Goal: Task Accomplishment & Management: Manage account settings

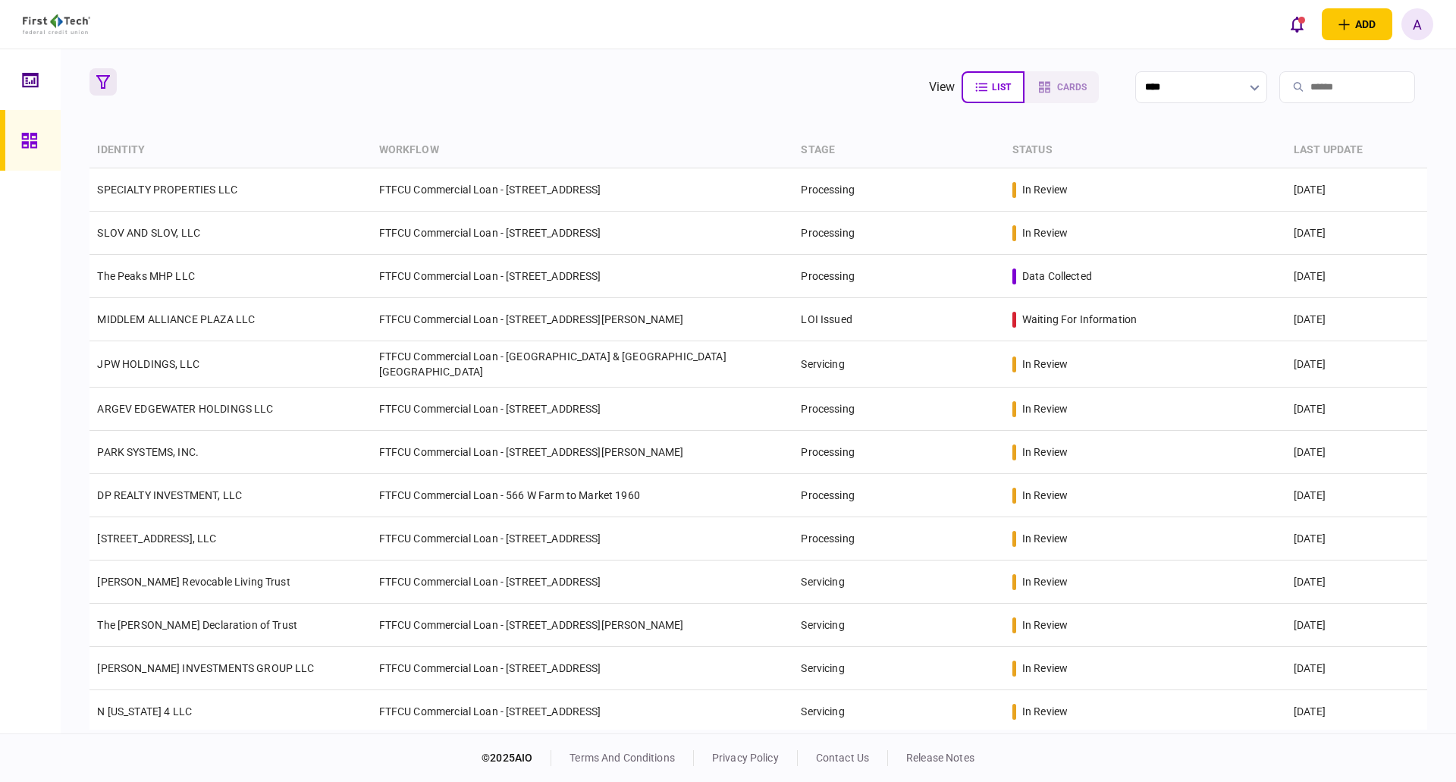
click at [108, 83] on icon "button" at bounding box center [103, 82] width 14 height 14
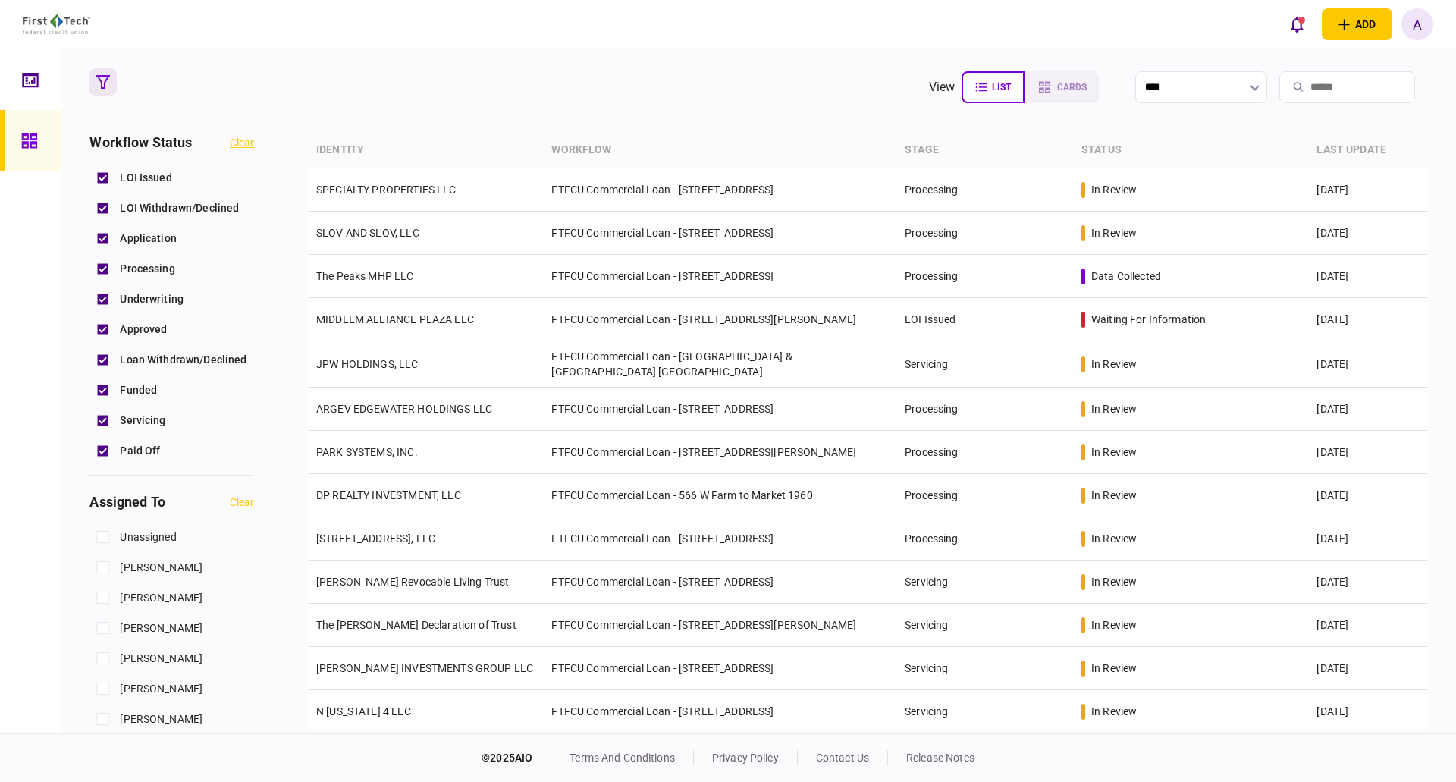
scroll to position [303, 0]
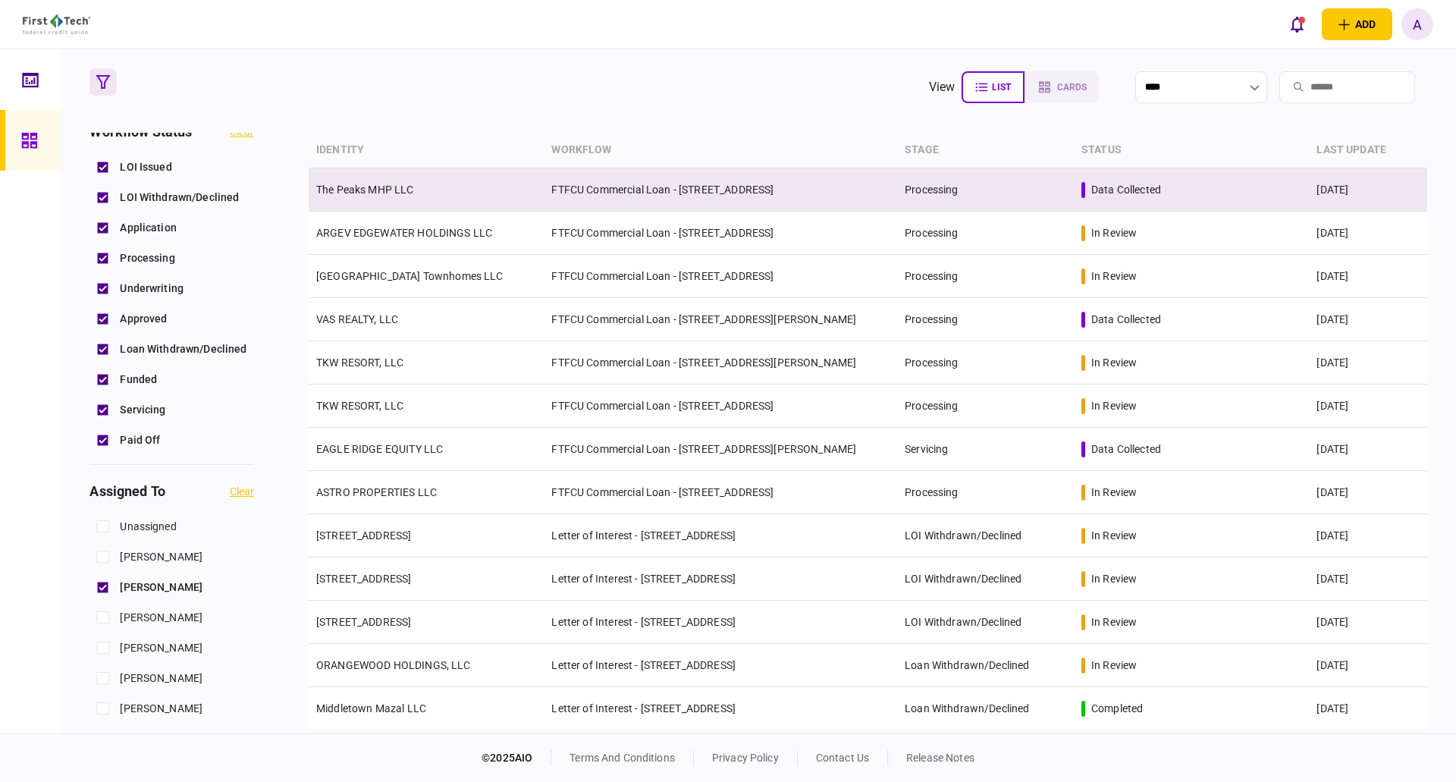
click at [347, 188] on link "The Peaks MHP LLC" at bounding box center [365, 190] width 98 height 12
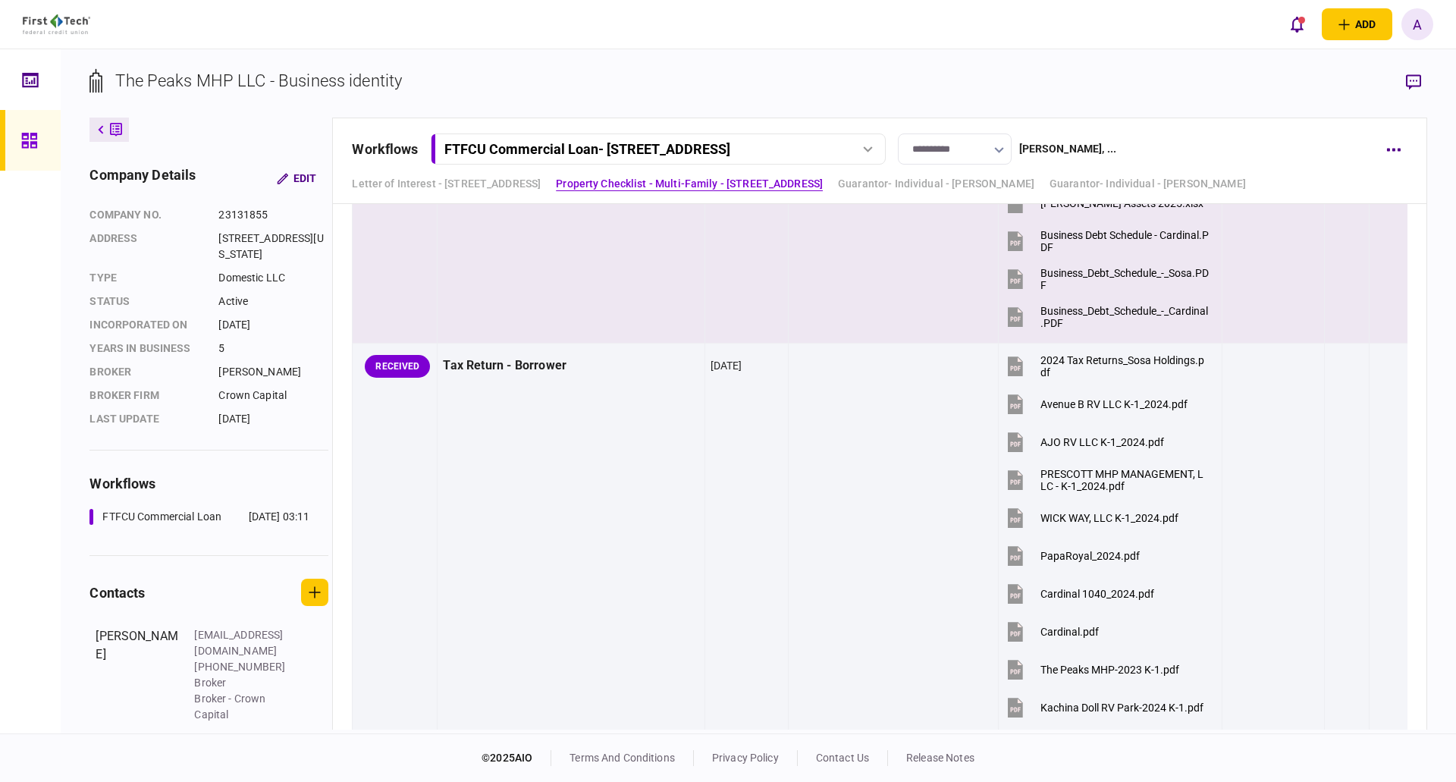
scroll to position [1138, 0]
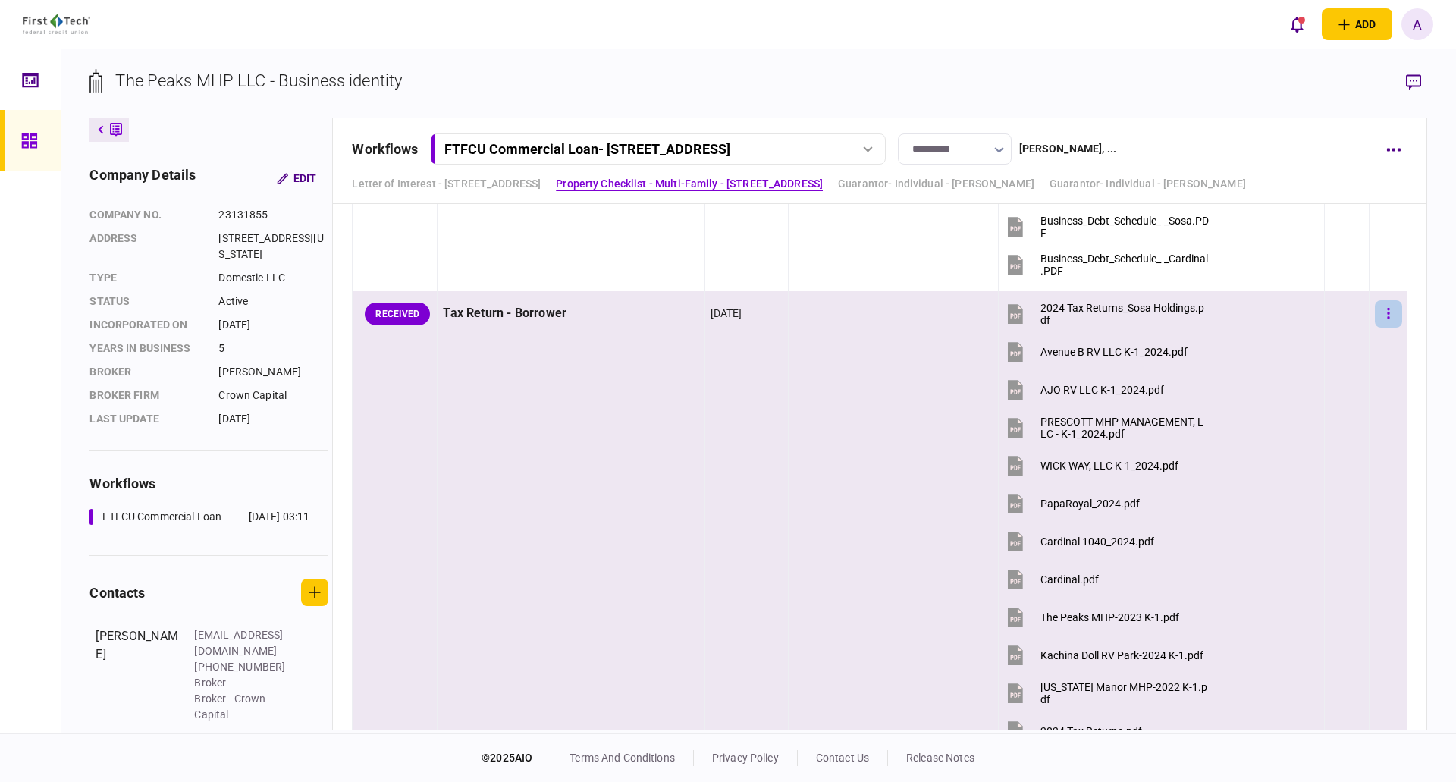
click at [1387, 316] on icon "button" at bounding box center [1388, 313] width 3 height 14
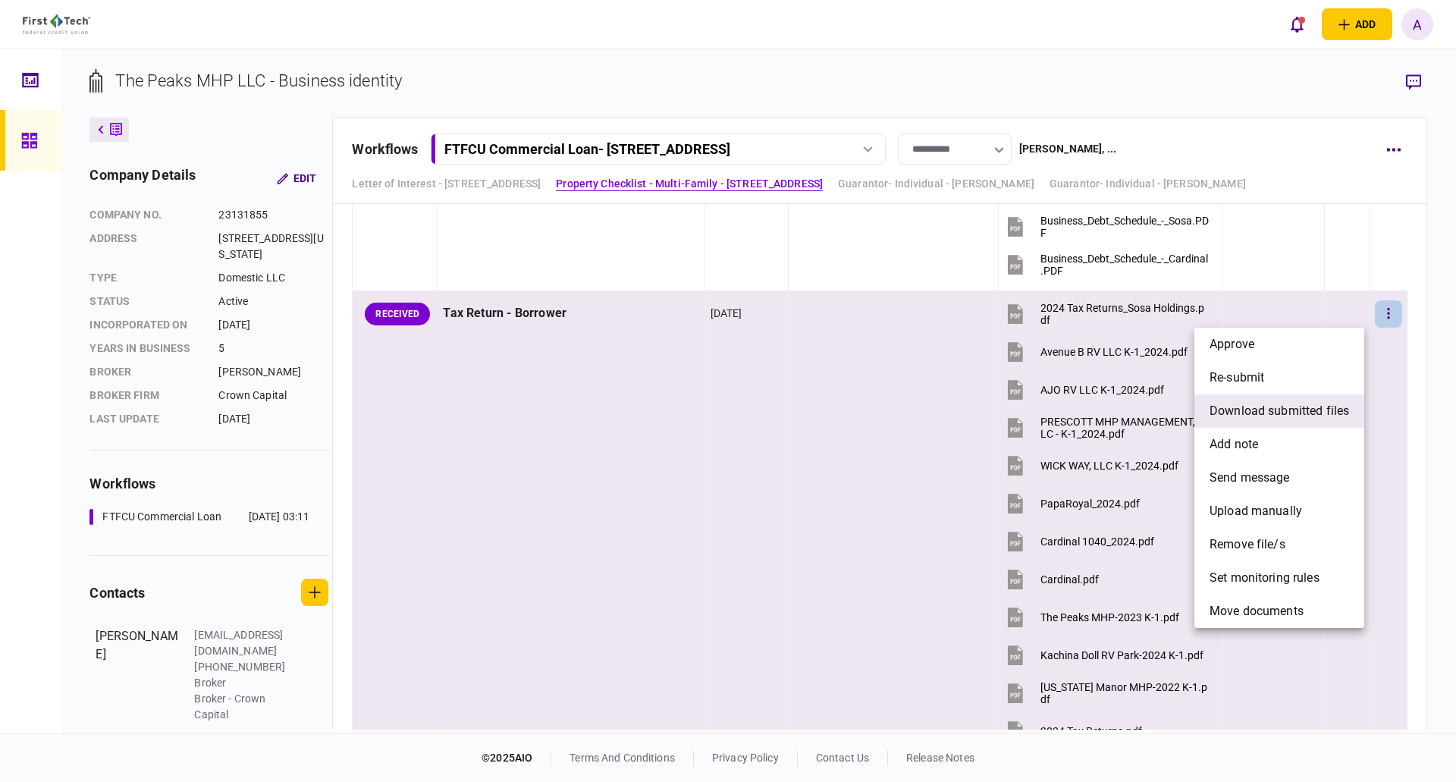
click at [1251, 409] on span "download submitted files" at bounding box center [1280, 411] width 140 height 18
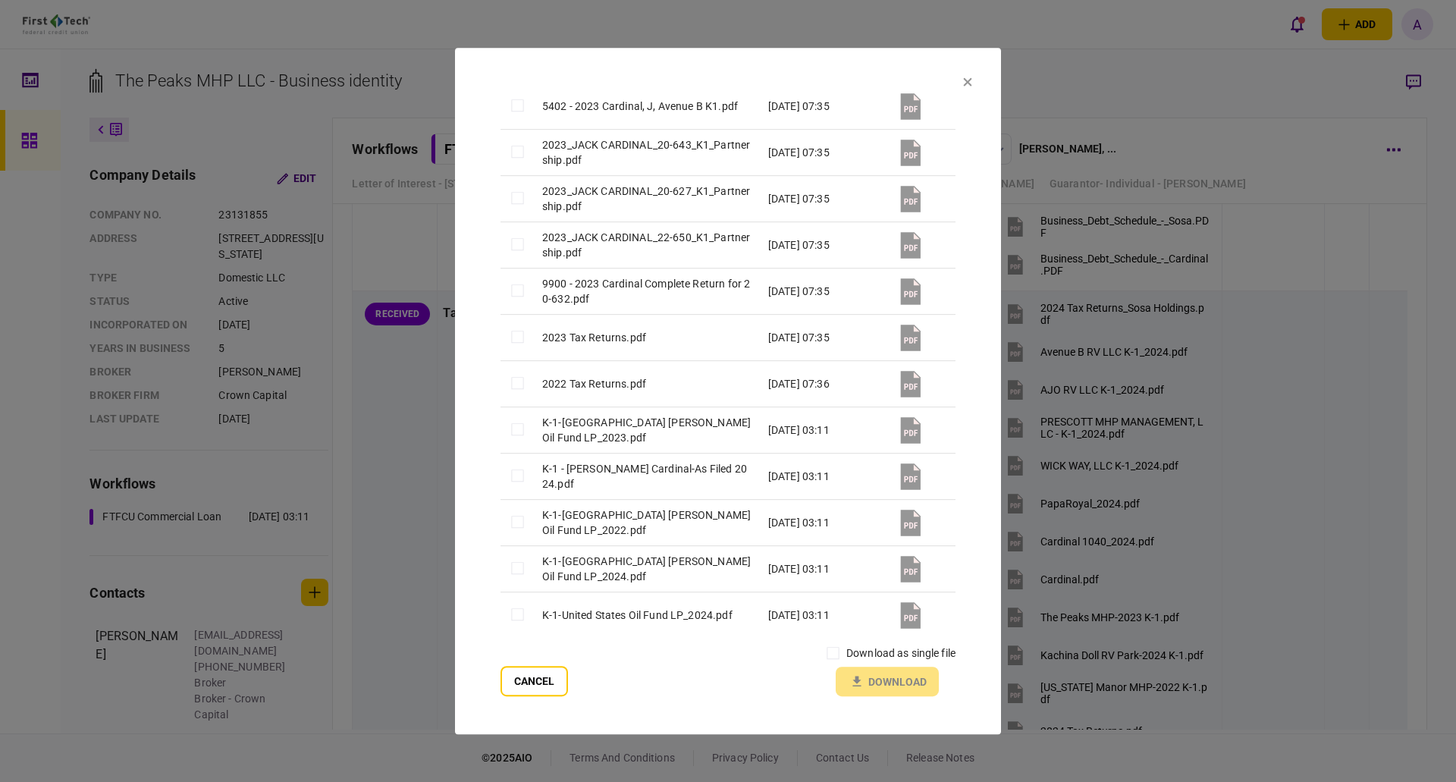
scroll to position [1110, 0]
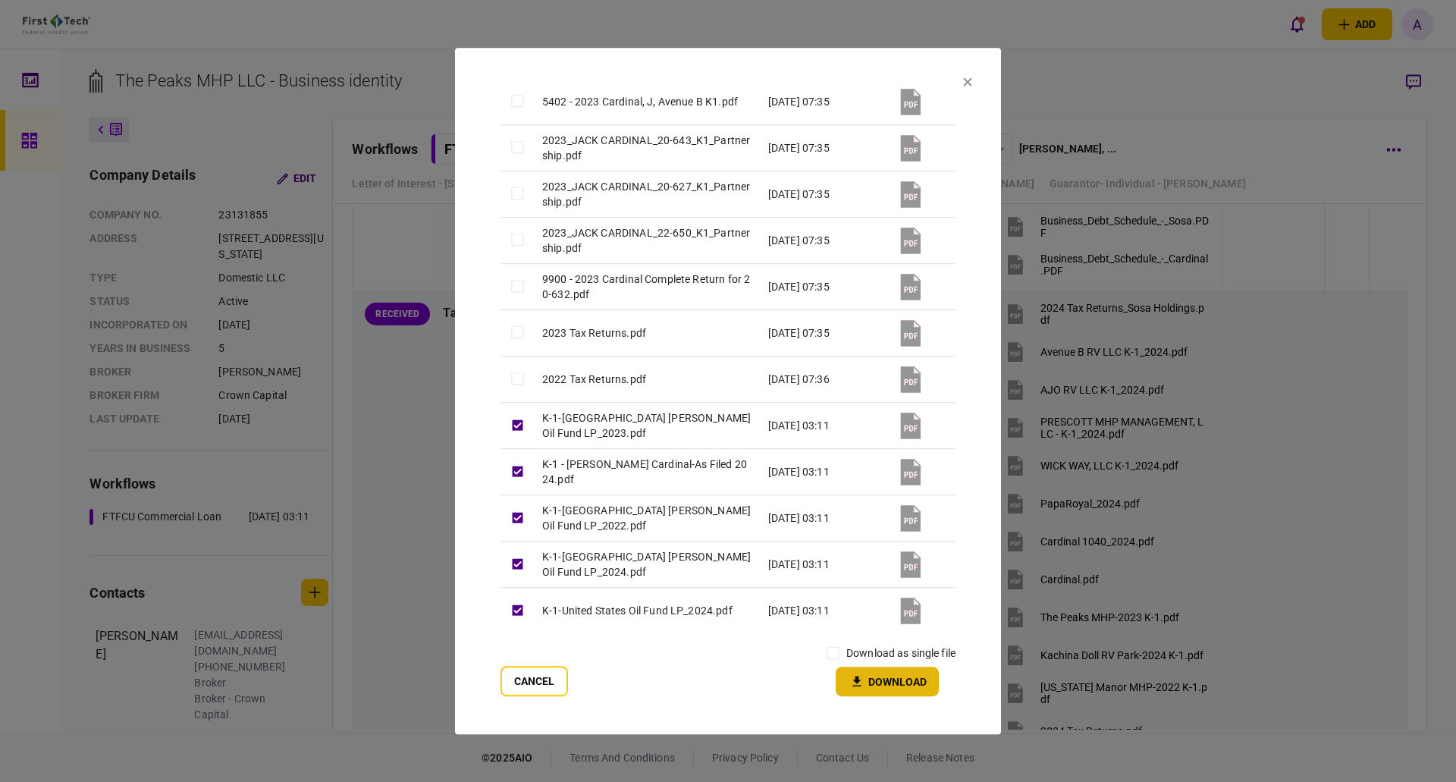
click at [883, 686] on button "Download" at bounding box center [887, 682] width 103 height 30
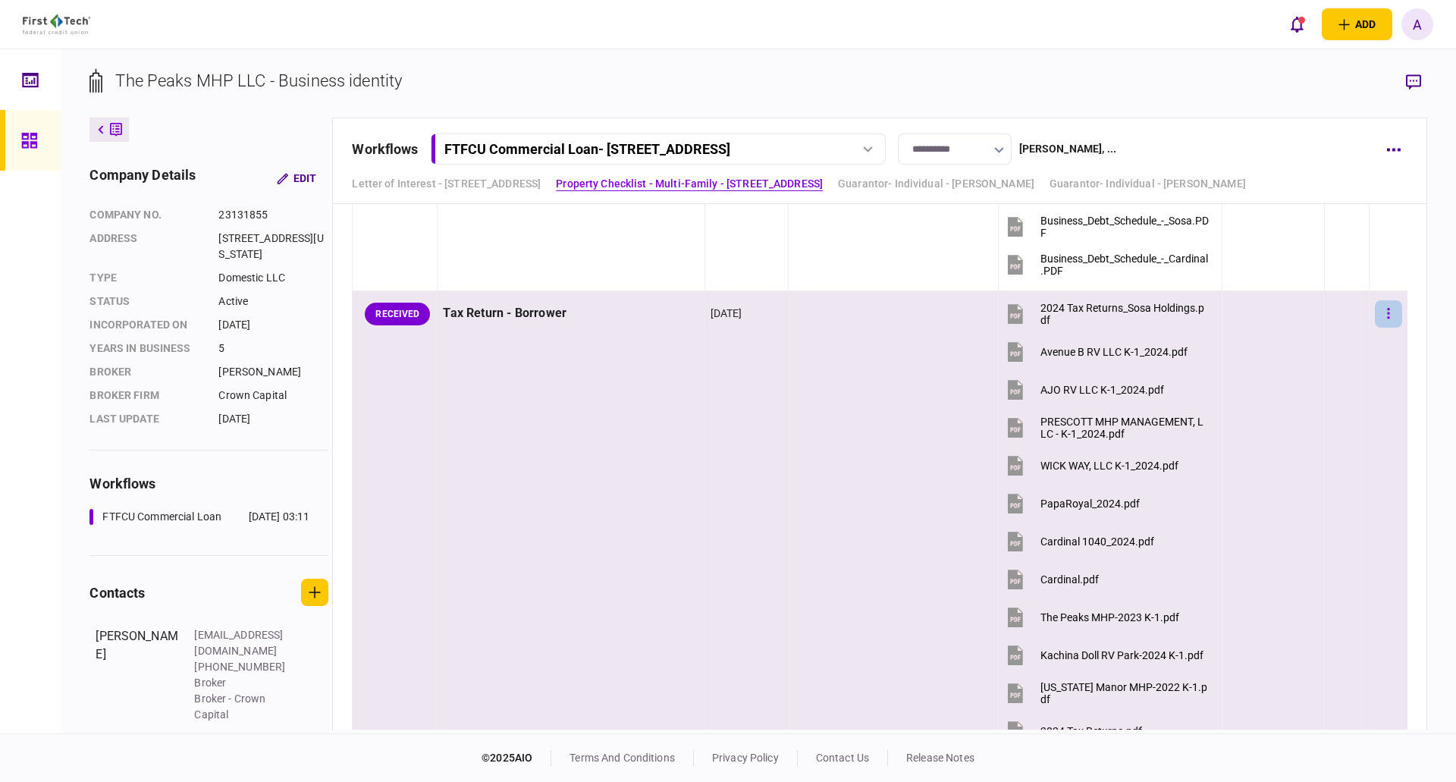
click at [1387, 312] on icon "button" at bounding box center [1388, 313] width 3 height 14
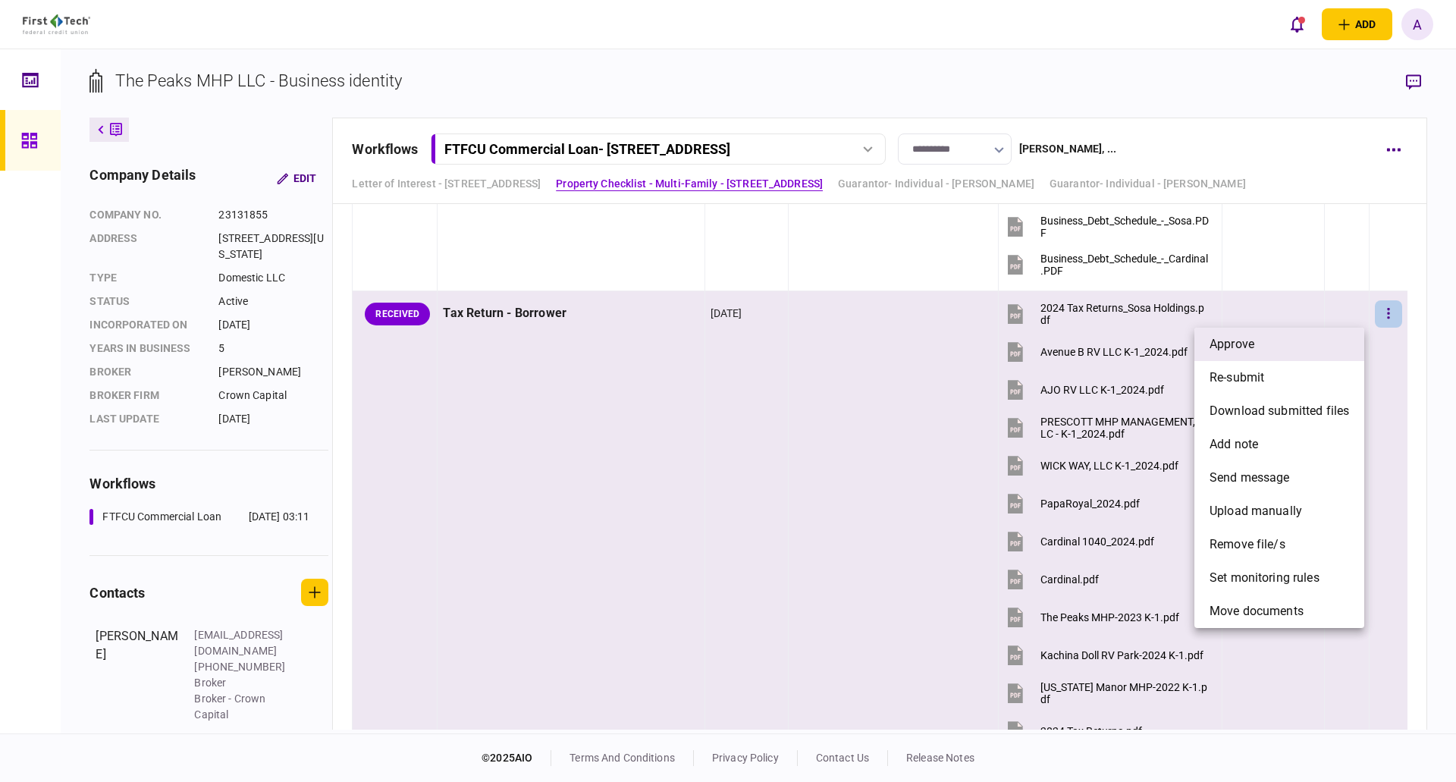
click at [1288, 338] on li "approve" at bounding box center [1280, 344] width 170 height 33
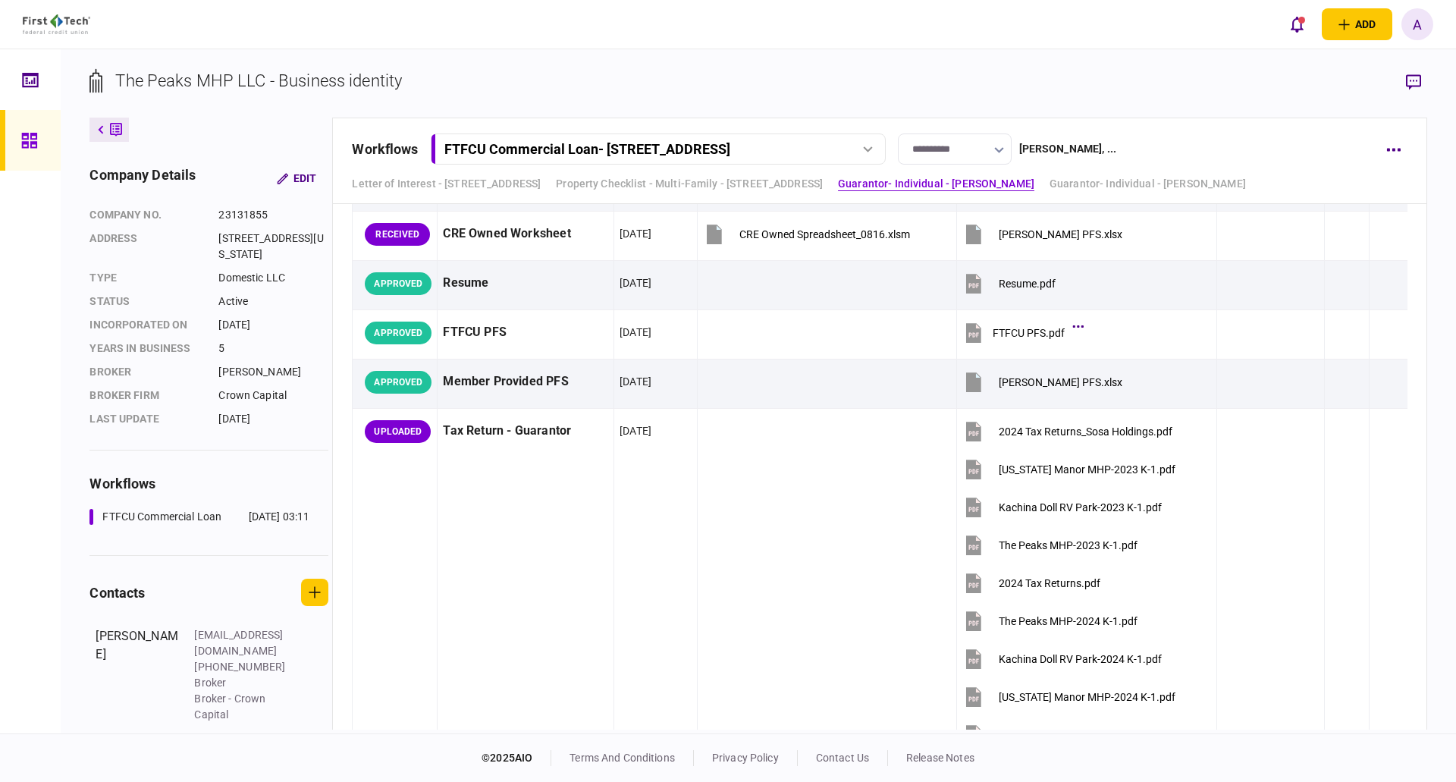
scroll to position [3565, 0]
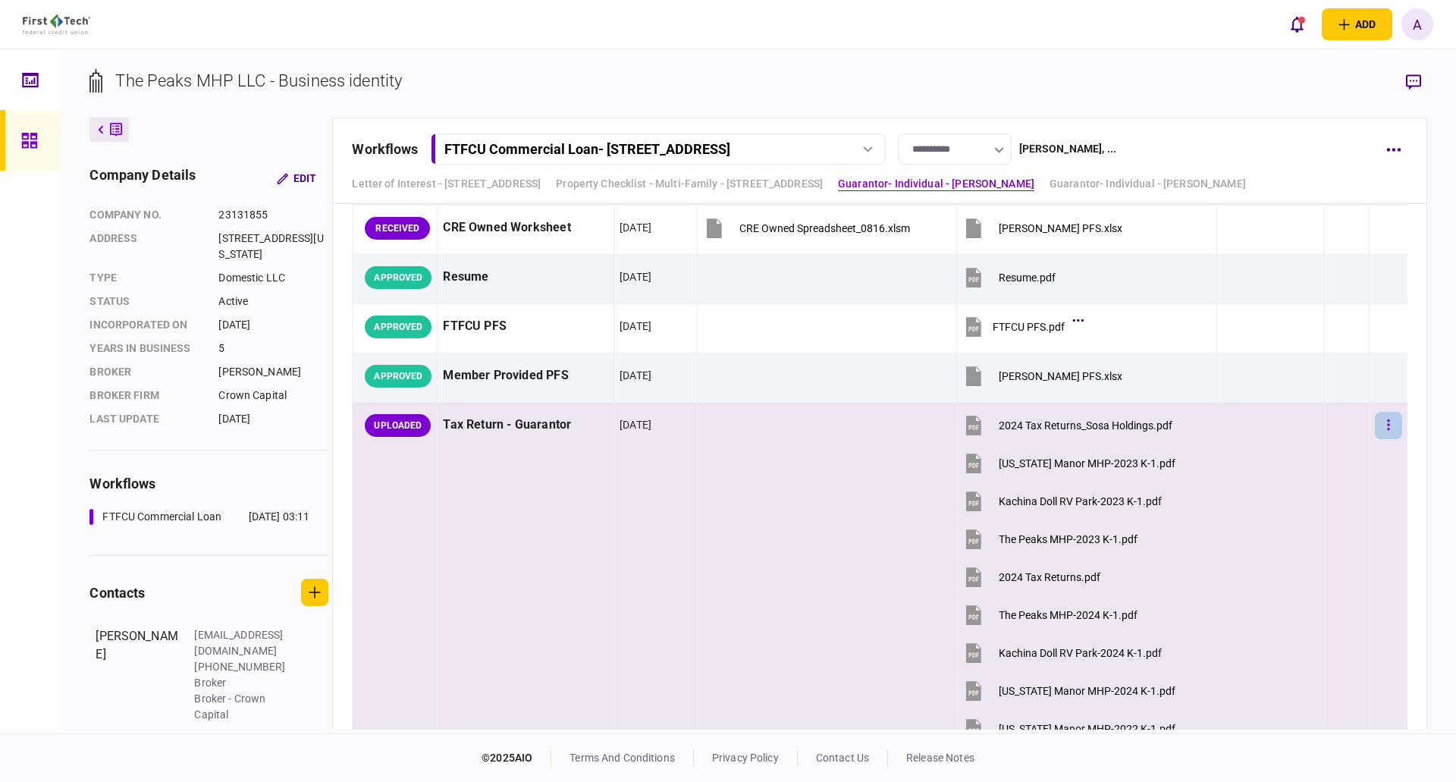
click at [1380, 425] on button "button" at bounding box center [1388, 425] width 27 height 27
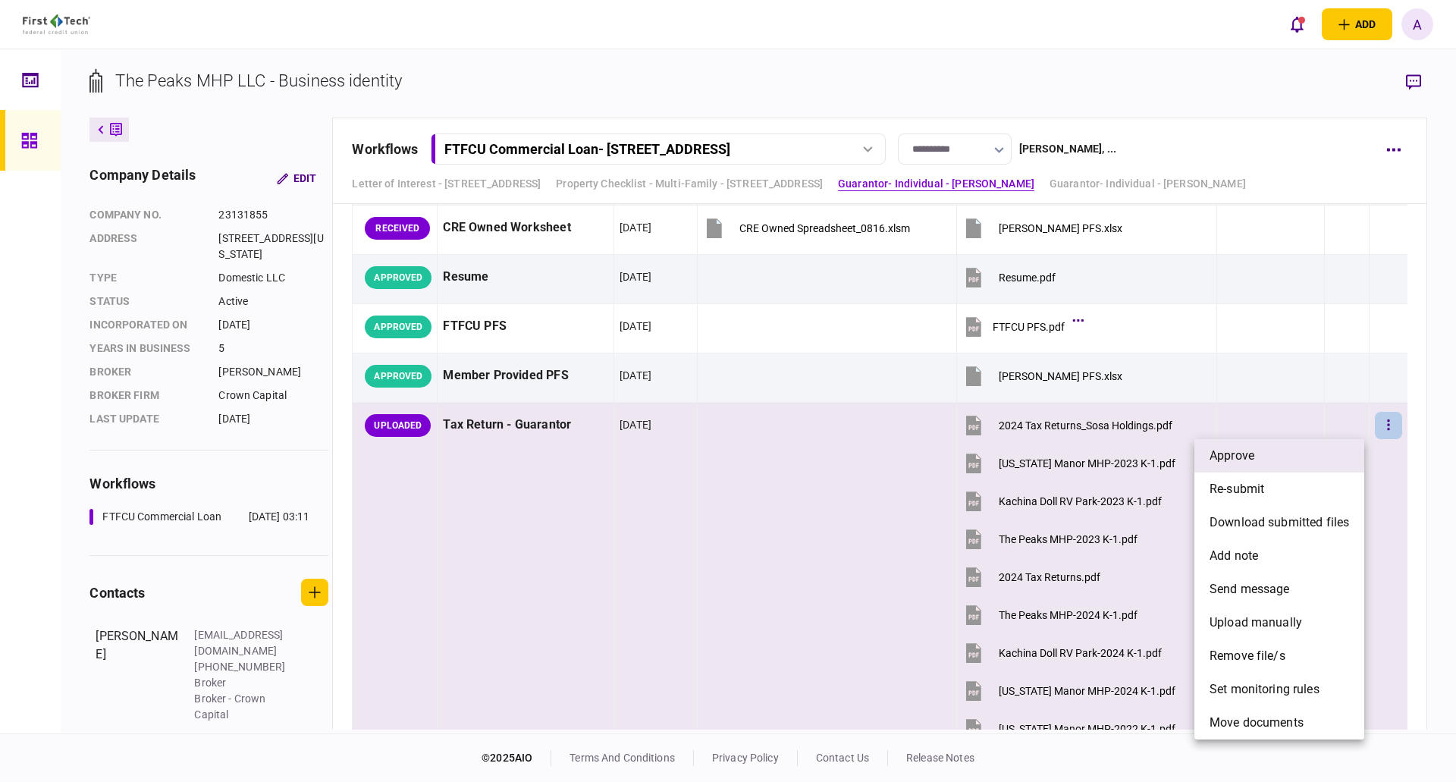
click at [1243, 452] on span "approve" at bounding box center [1232, 456] width 45 height 18
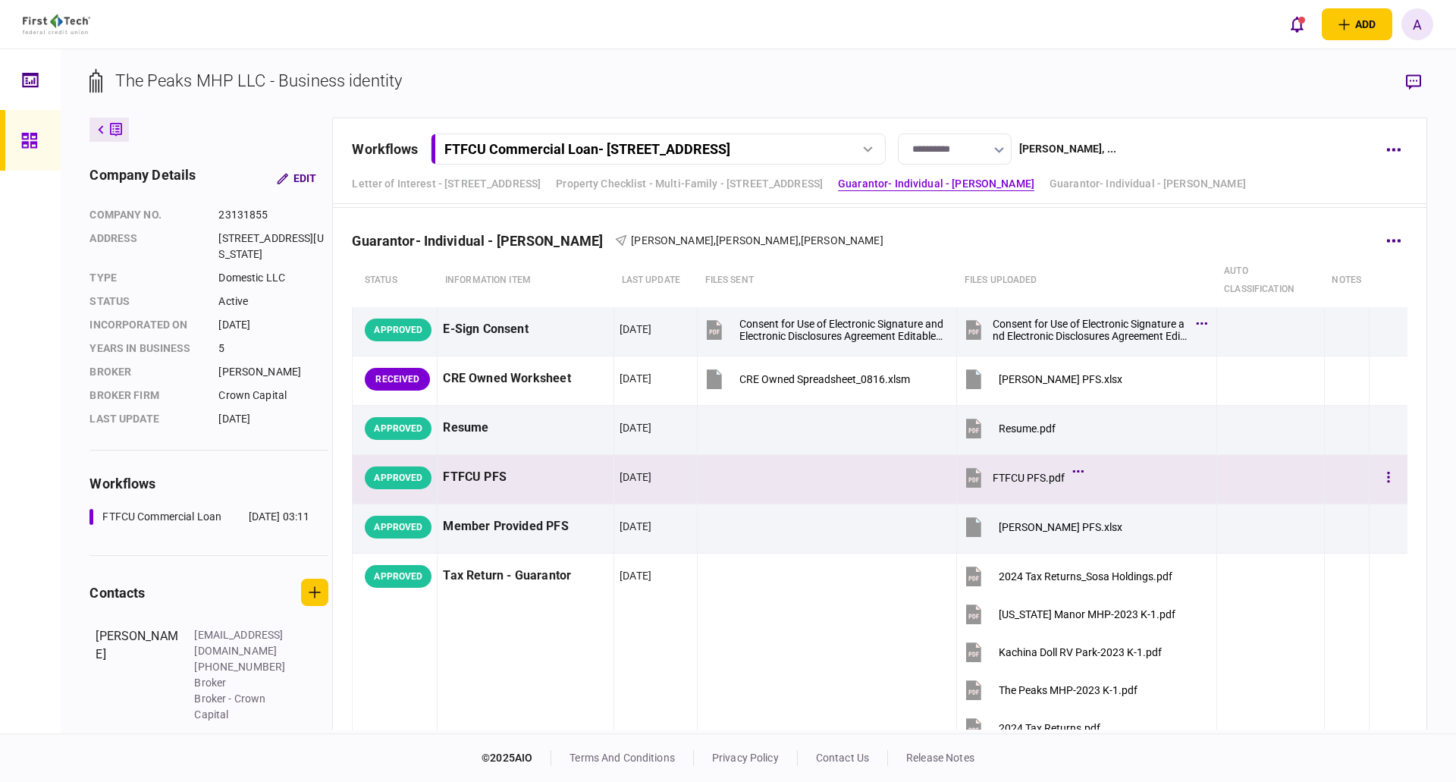
scroll to position [3413, 0]
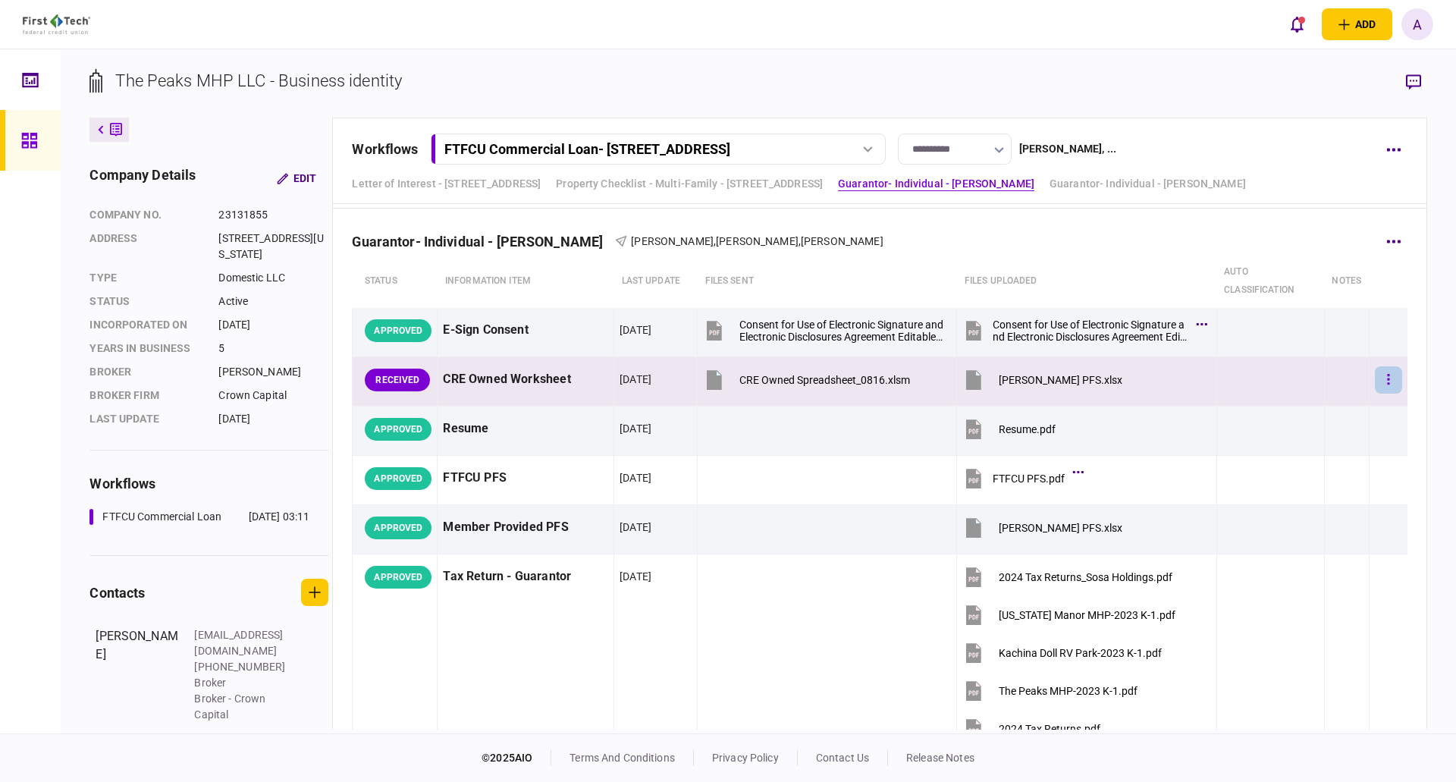
click at [1387, 379] on icon "button" at bounding box center [1388, 379] width 2 height 11
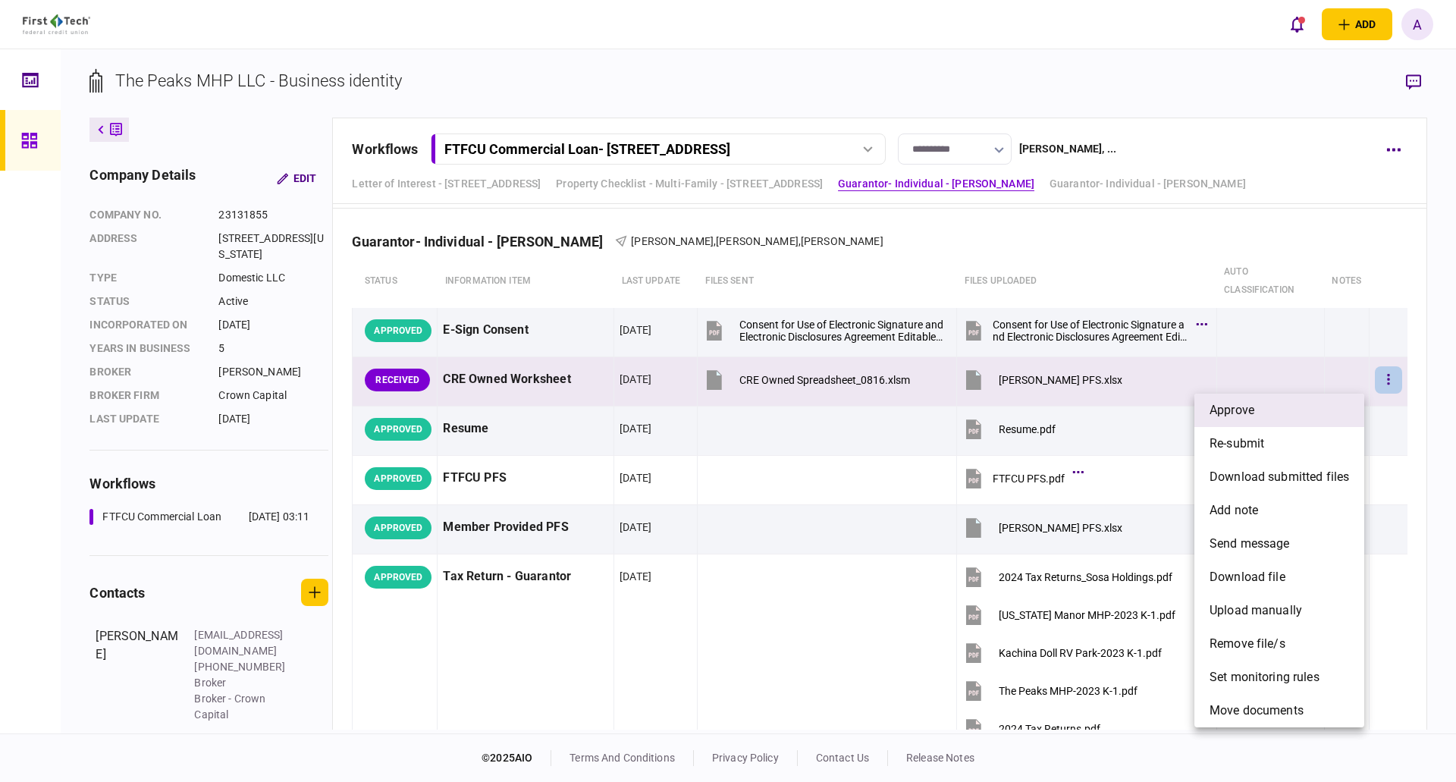
click at [1317, 413] on li "approve" at bounding box center [1280, 410] width 170 height 33
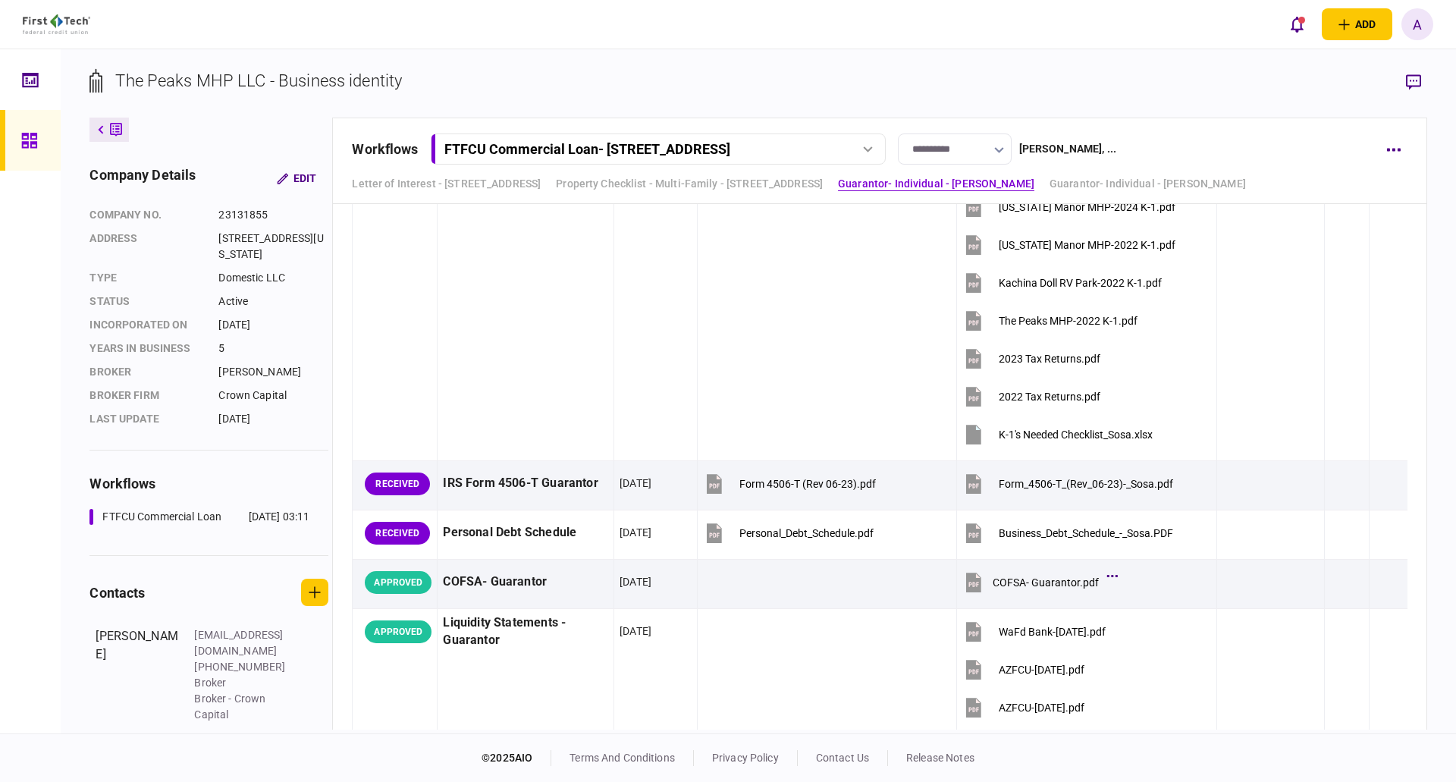
scroll to position [4096, 0]
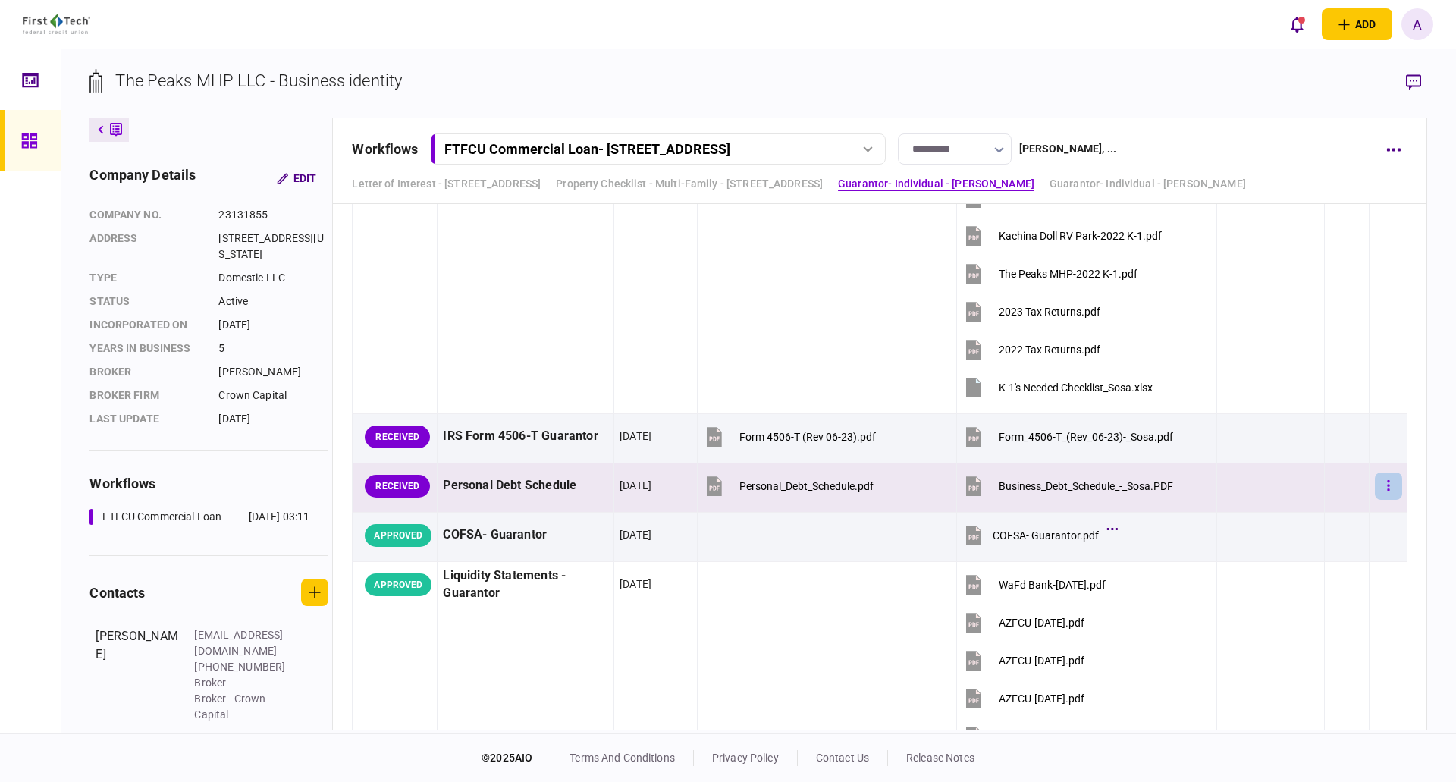
click at [1387, 486] on icon "button" at bounding box center [1388, 485] width 2 height 11
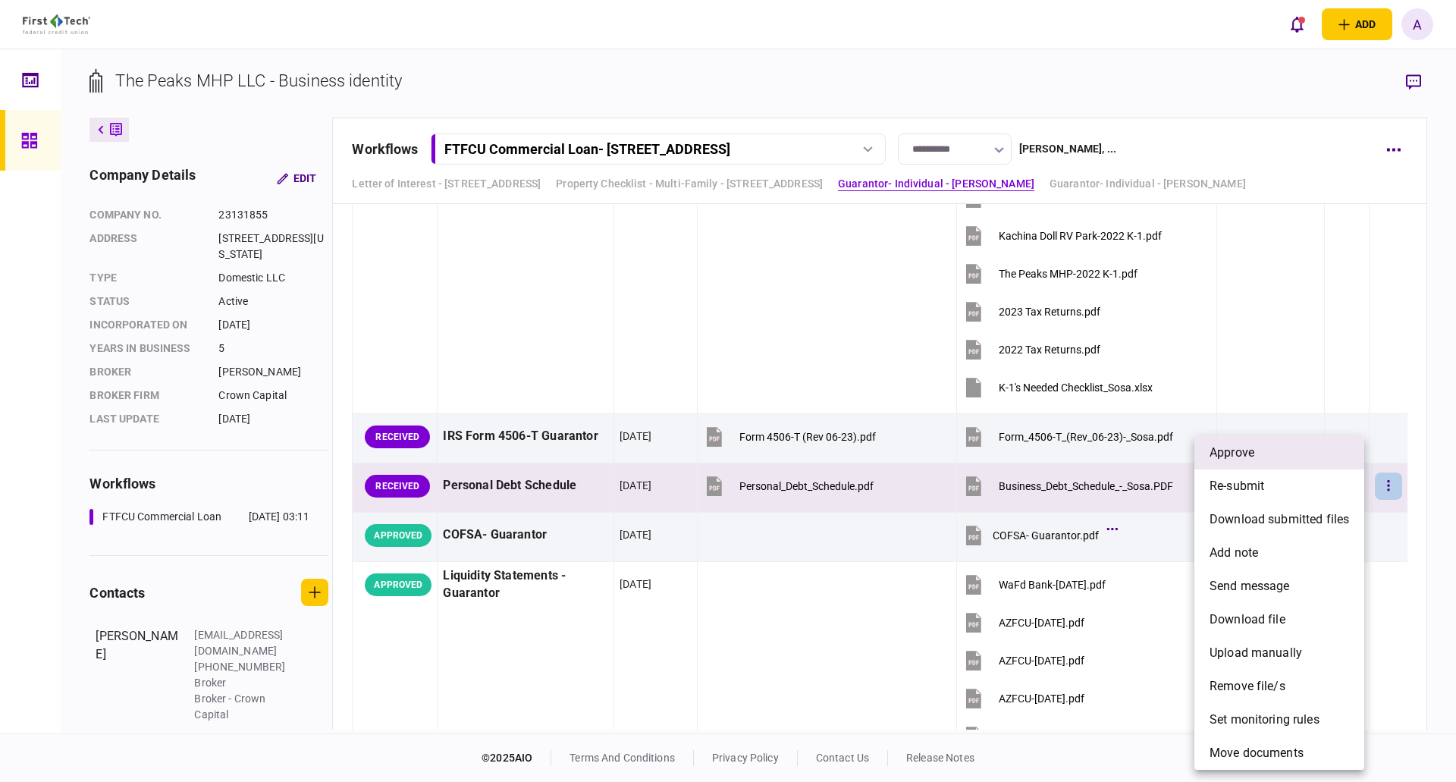
click at [1267, 458] on li "approve" at bounding box center [1280, 452] width 170 height 33
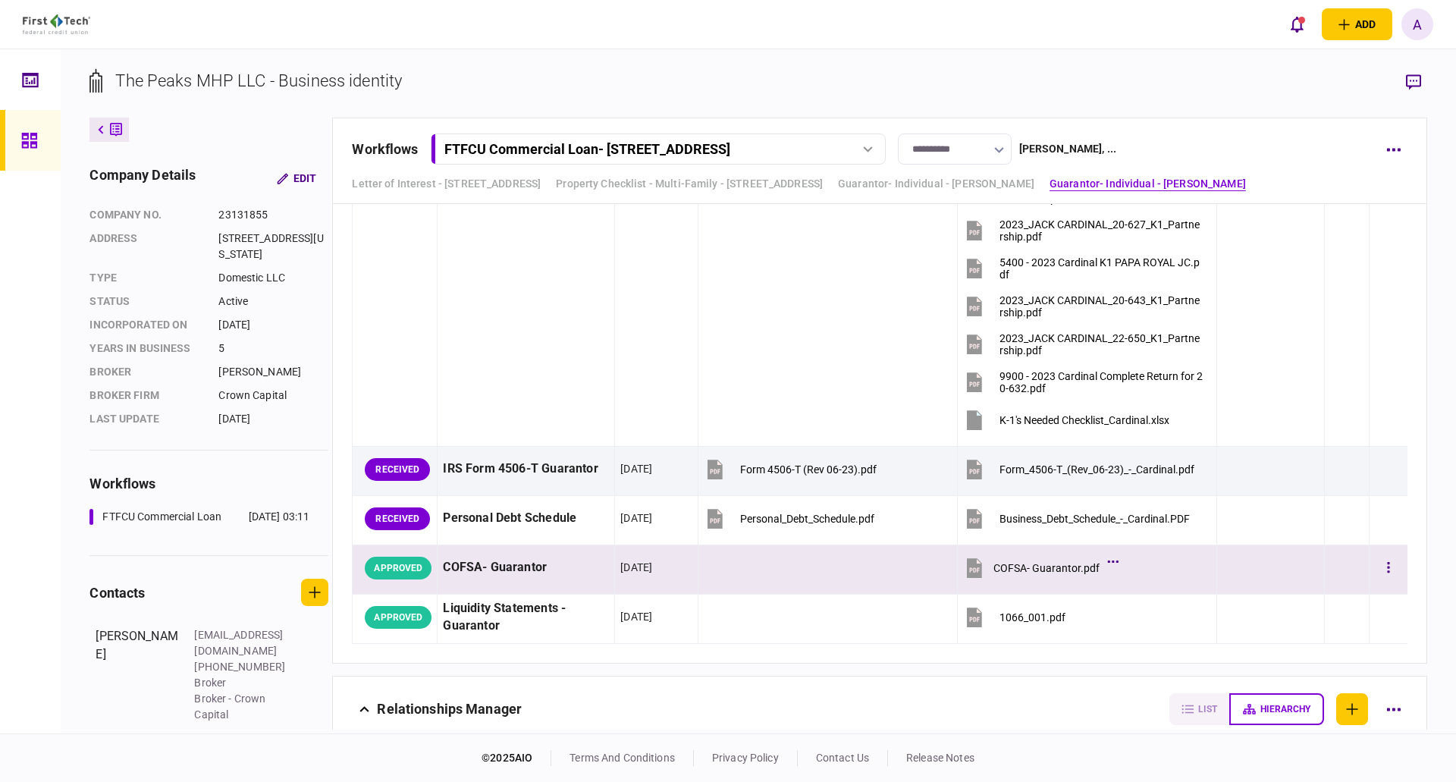
scroll to position [5537, 0]
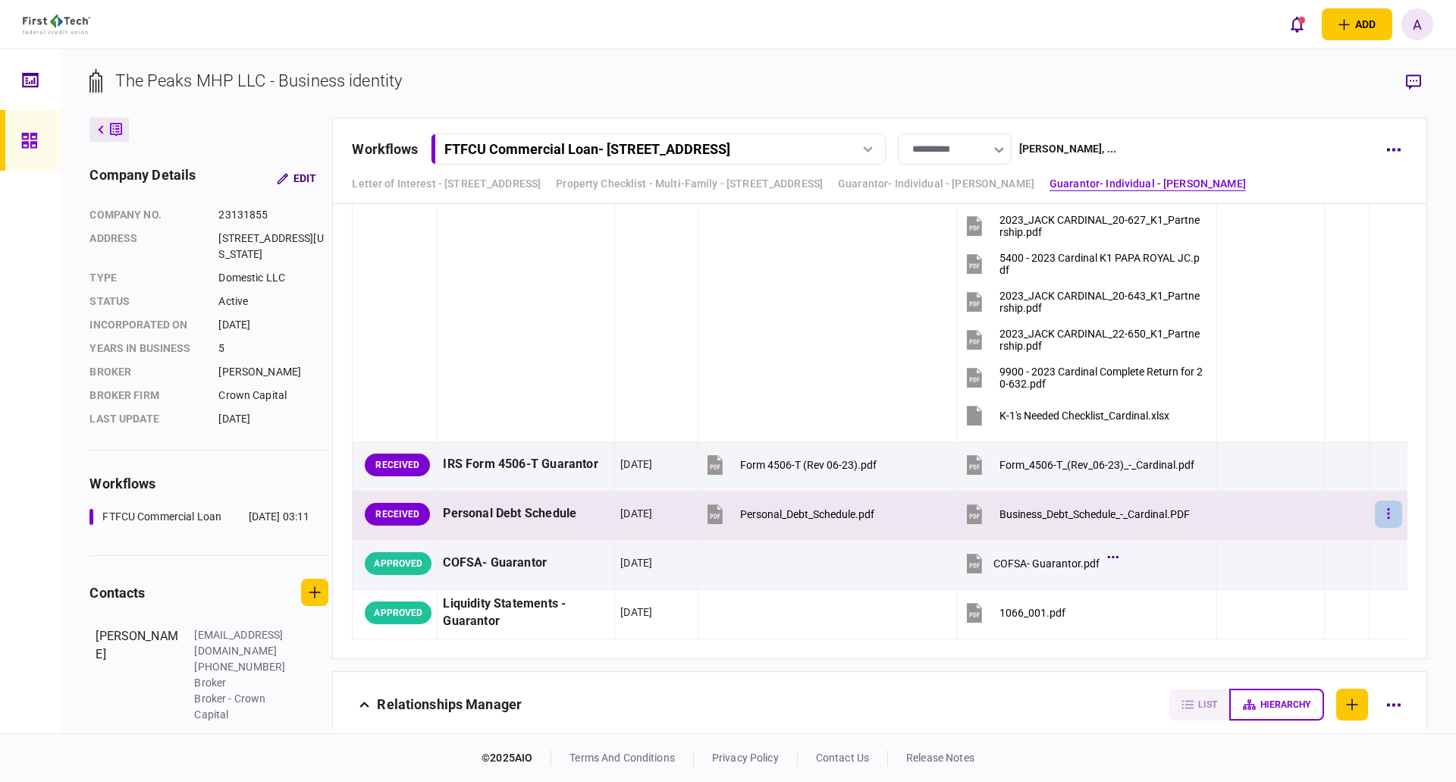
click at [1387, 513] on icon "button" at bounding box center [1388, 513] width 2 height 11
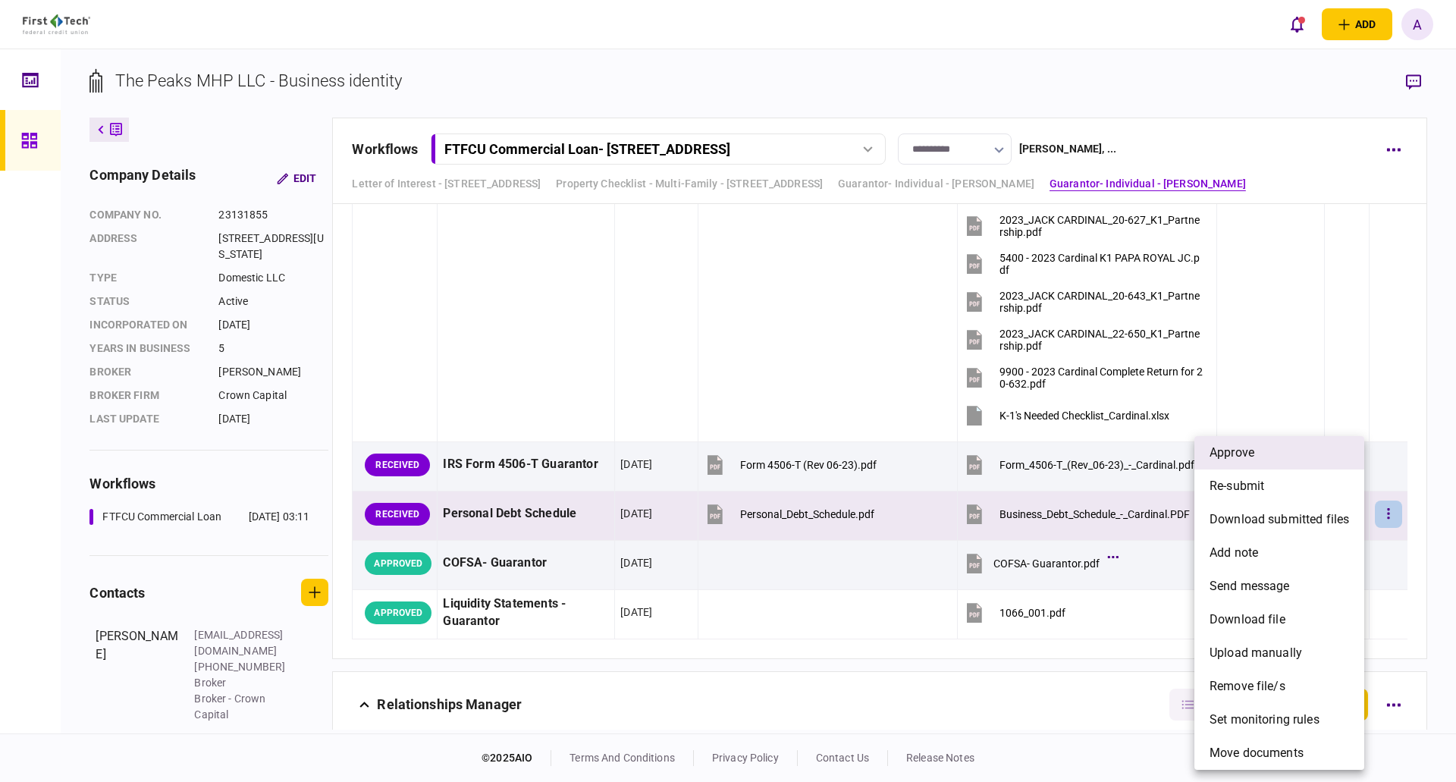
click at [1270, 457] on li "approve" at bounding box center [1280, 452] width 170 height 33
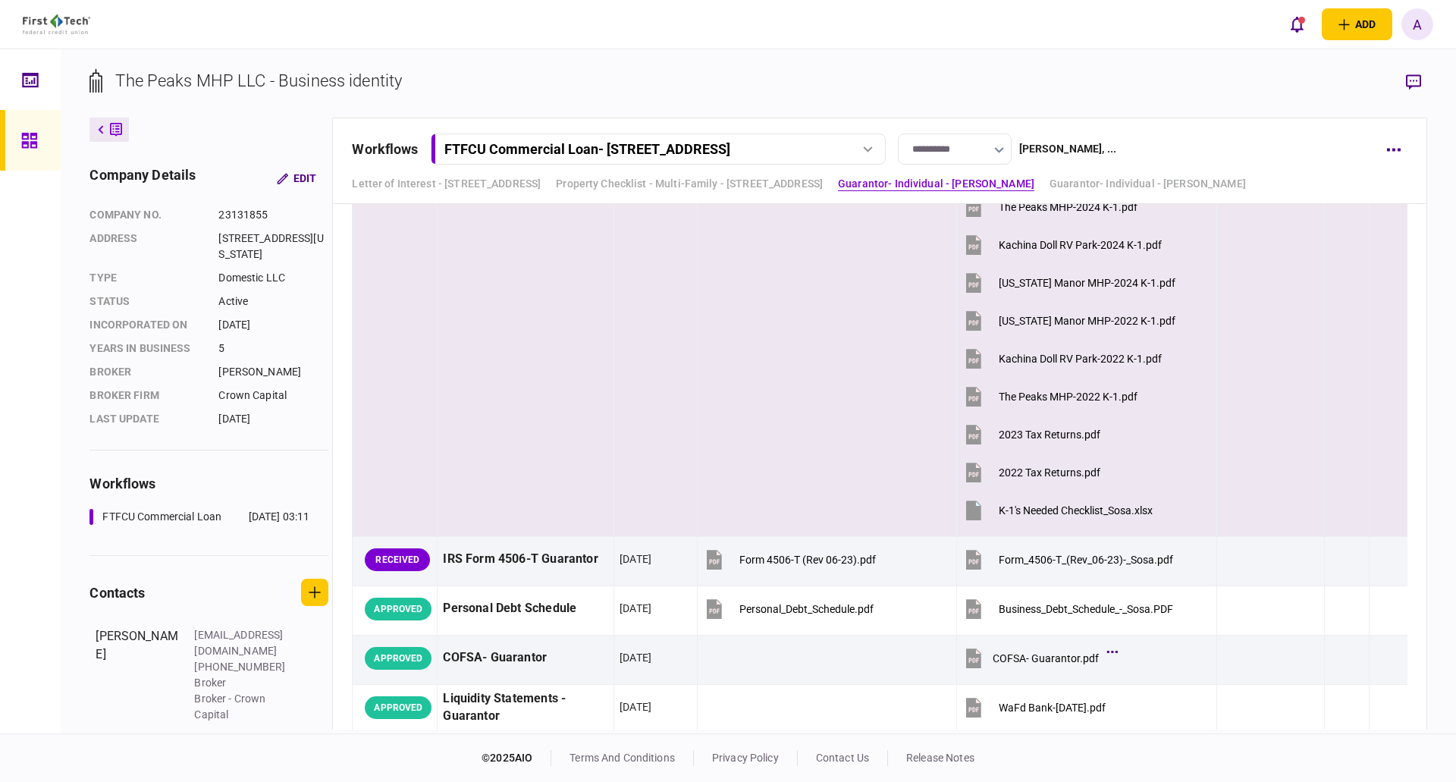
scroll to position [4002, 0]
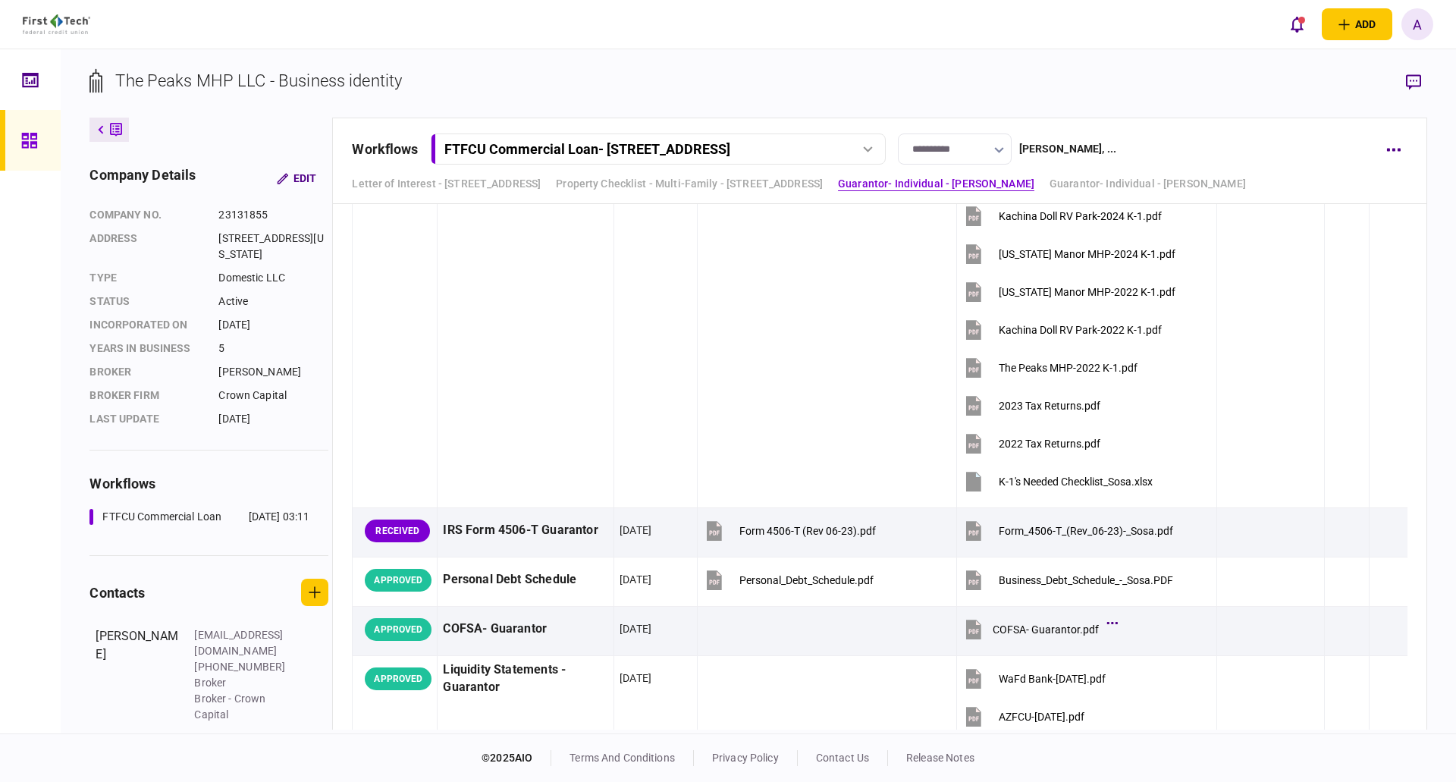
click at [30, 138] on icon at bounding box center [29, 140] width 17 height 17
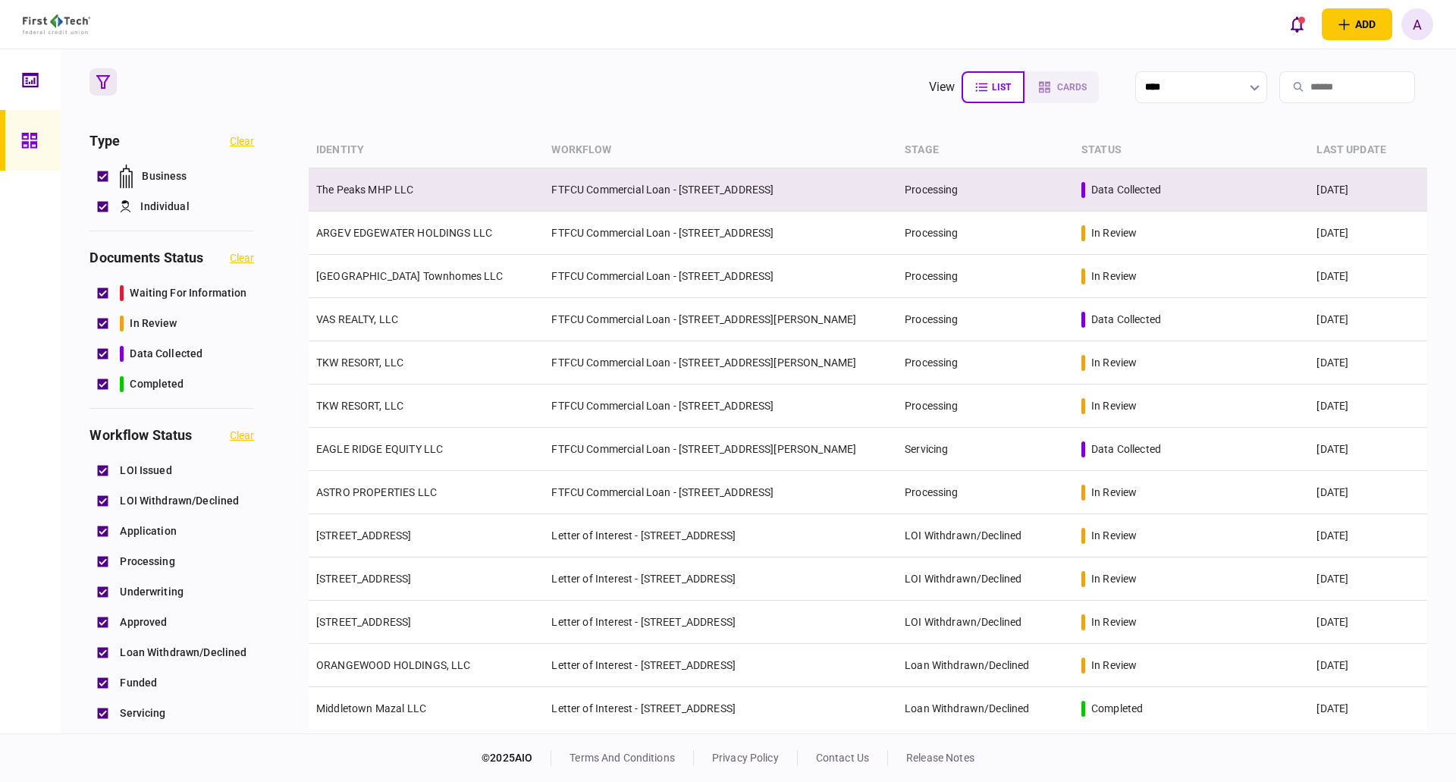
click at [376, 193] on link "The Peaks MHP LLC" at bounding box center [365, 190] width 98 height 12
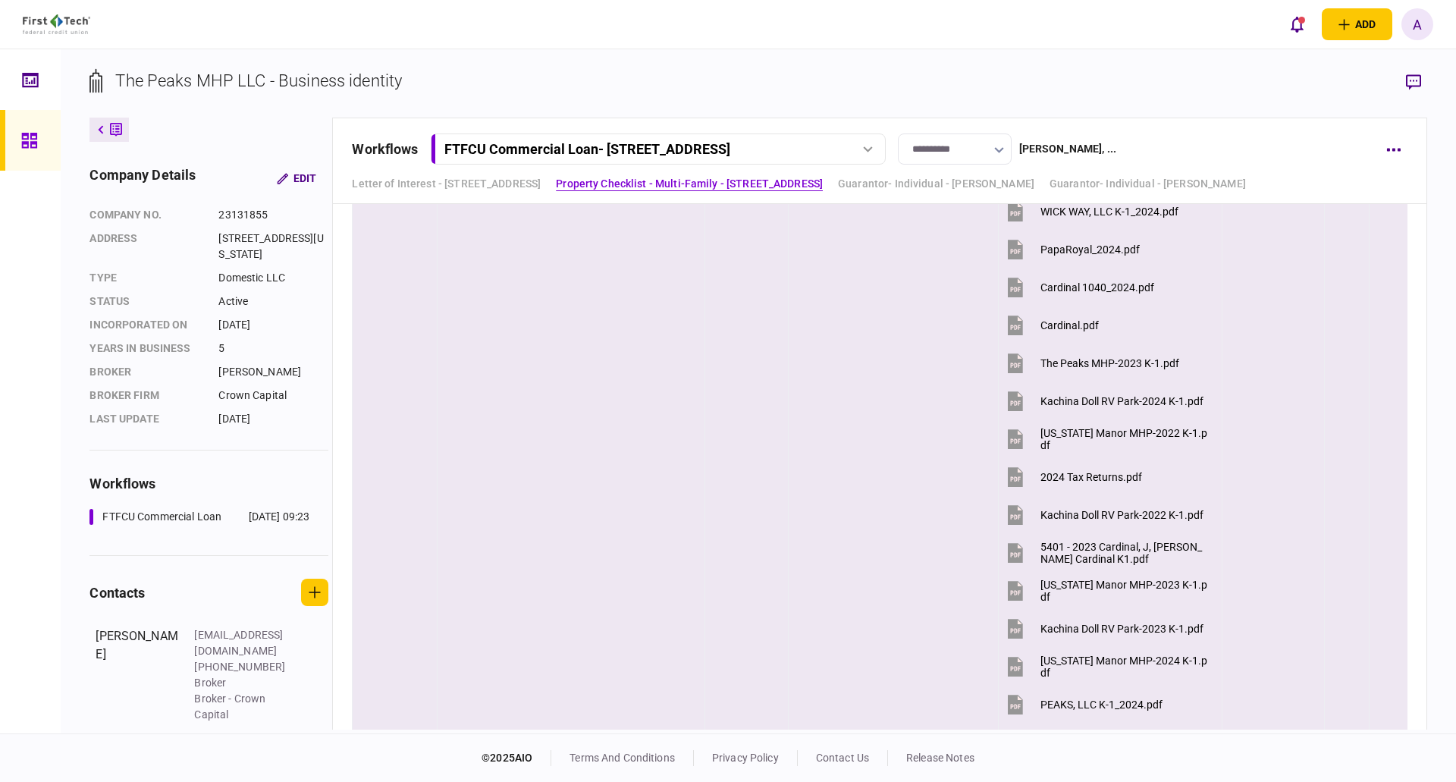
scroll to position [1138, 0]
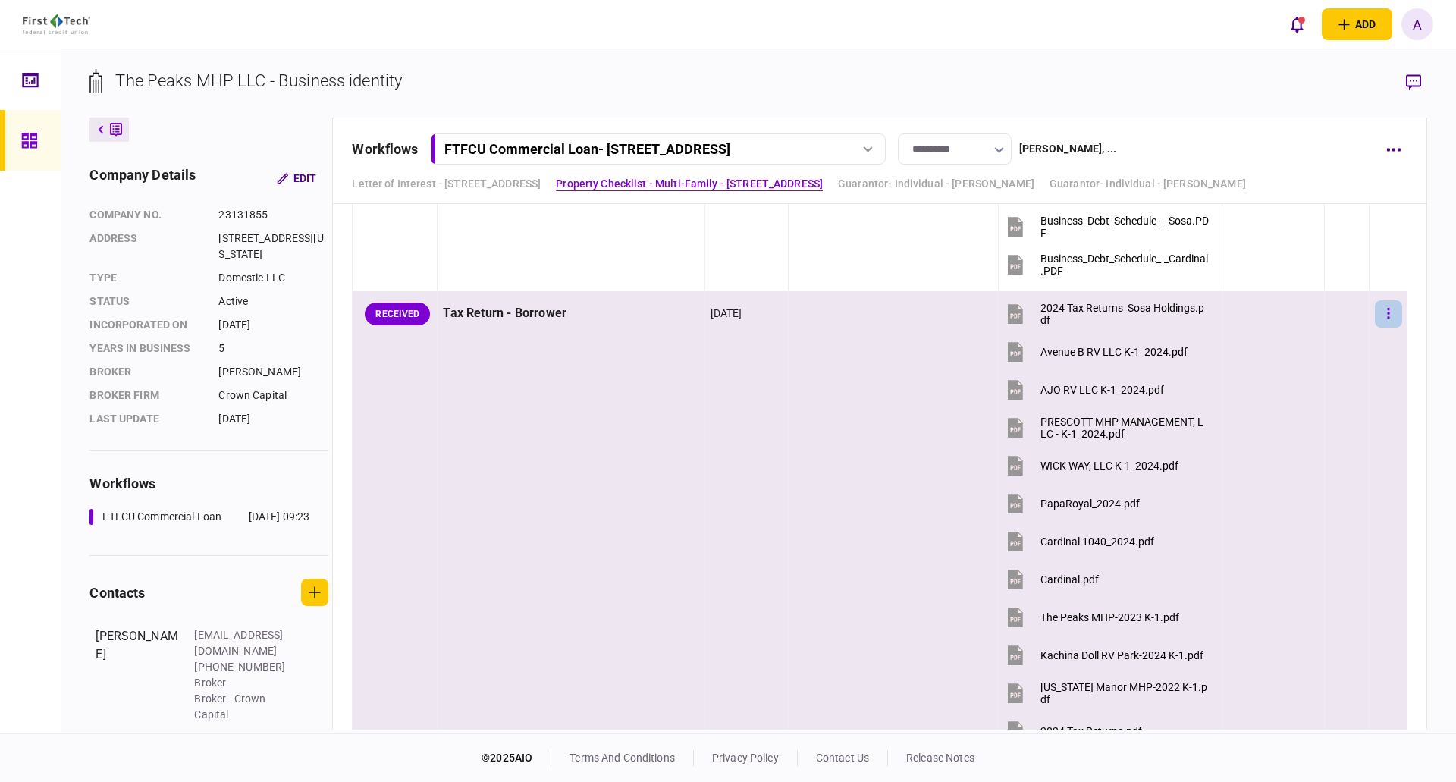
click at [1380, 309] on button "button" at bounding box center [1388, 313] width 27 height 27
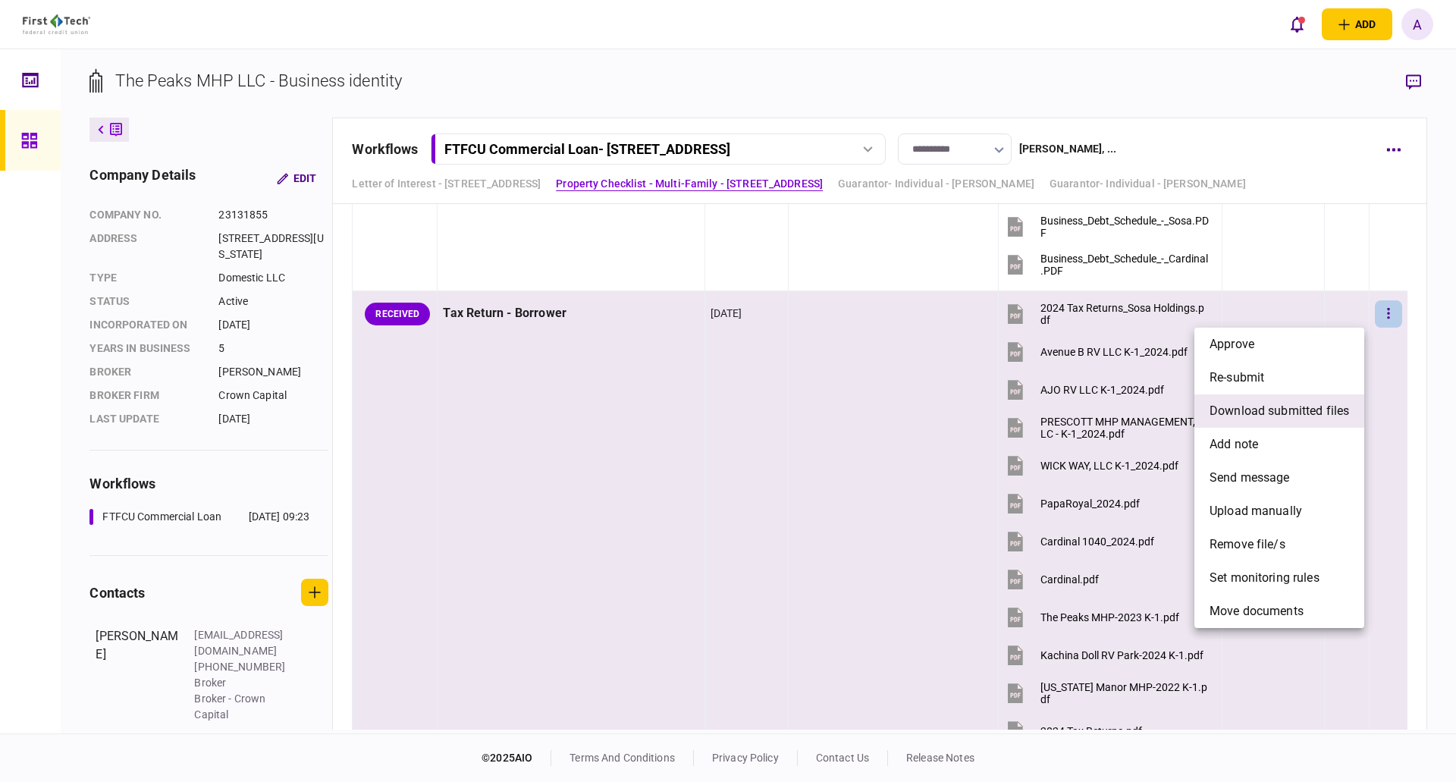
click at [1261, 415] on span "download submitted files" at bounding box center [1280, 411] width 140 height 18
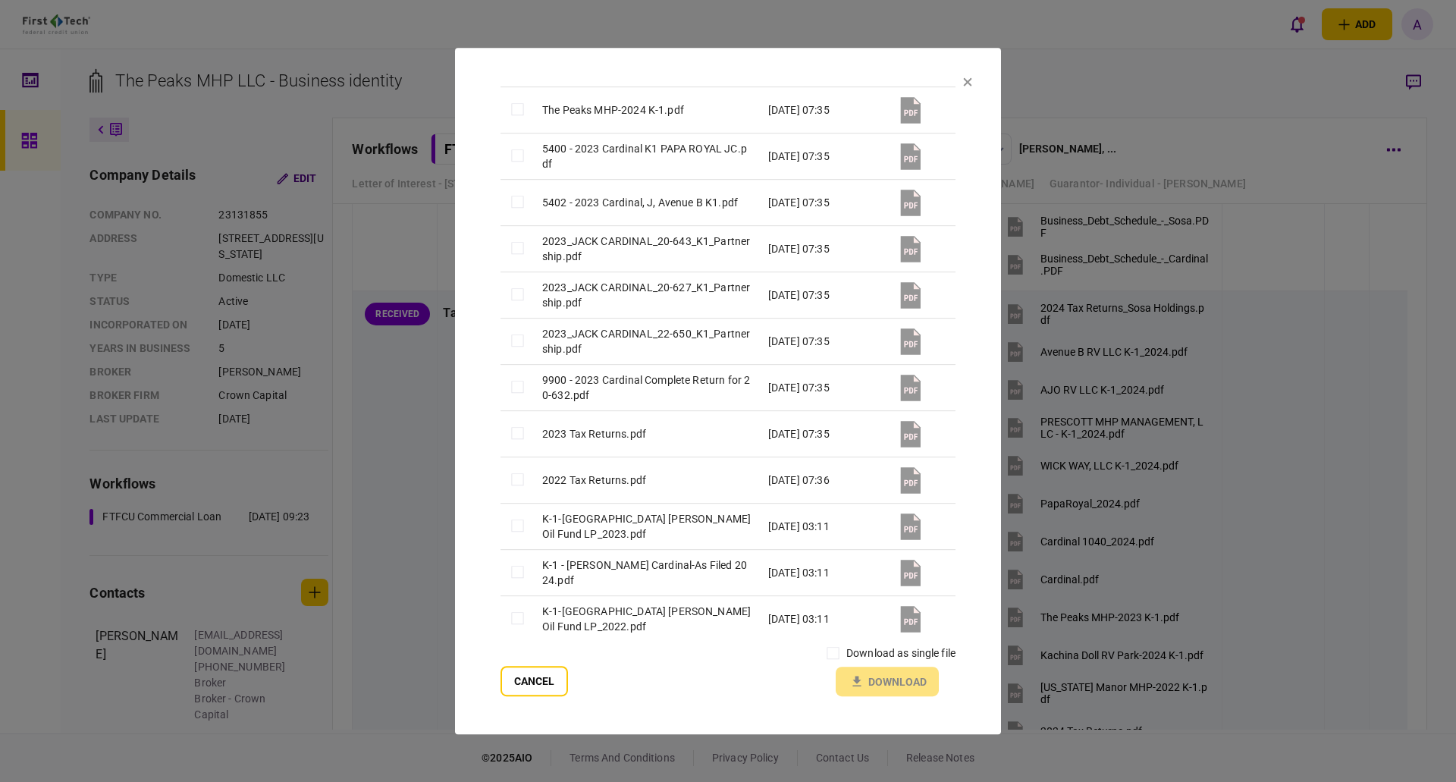
scroll to position [1249, 0]
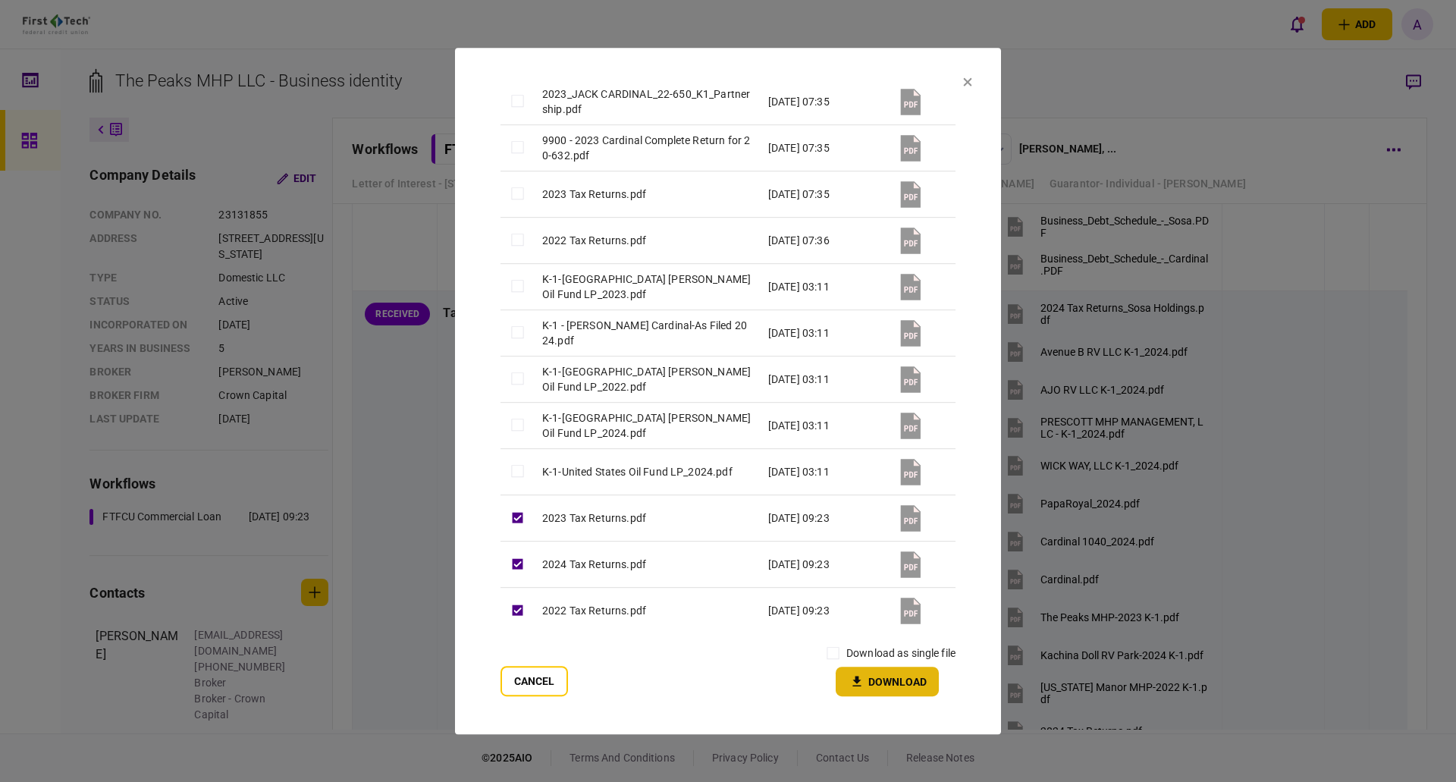
click at [874, 675] on button "Download" at bounding box center [887, 682] width 103 height 30
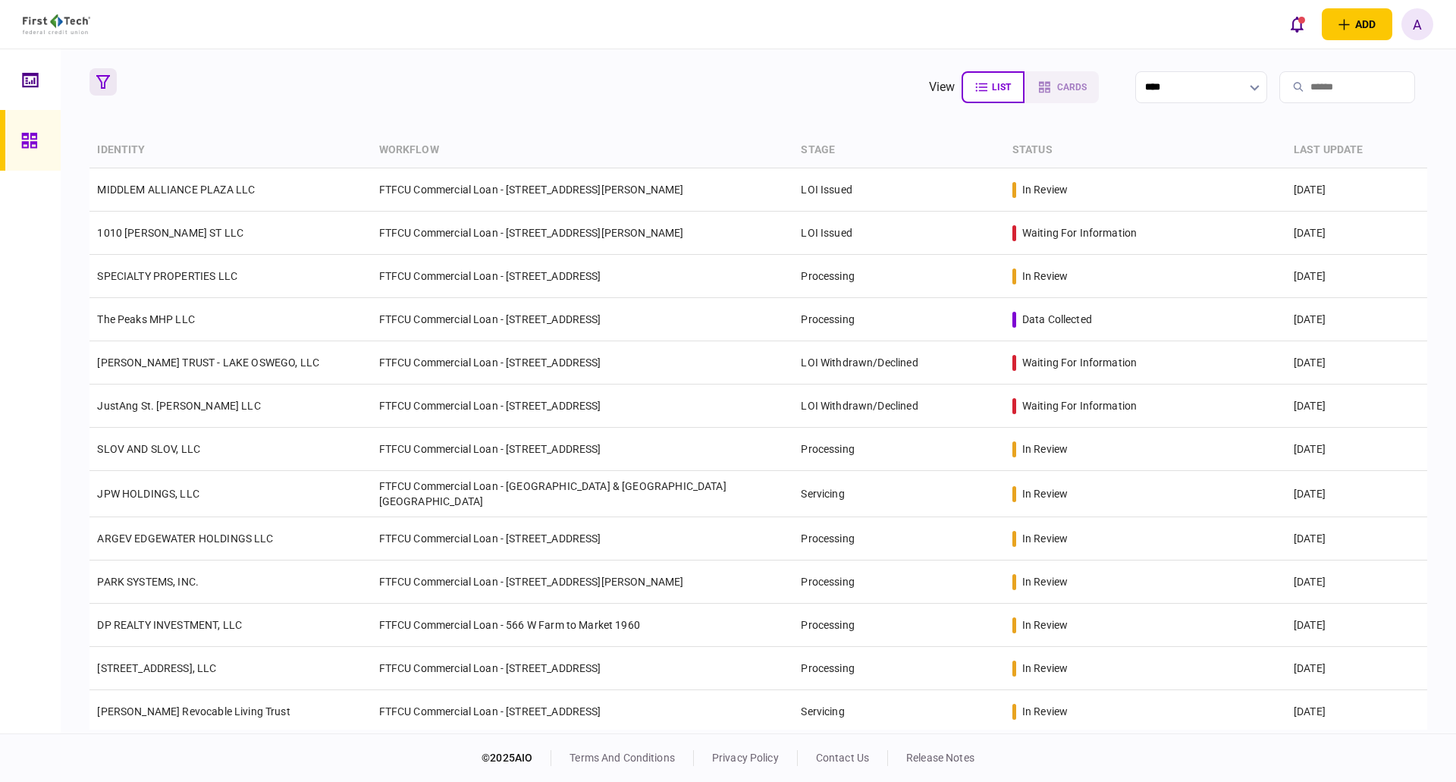
click at [108, 77] on icon "button" at bounding box center [103, 82] width 14 height 14
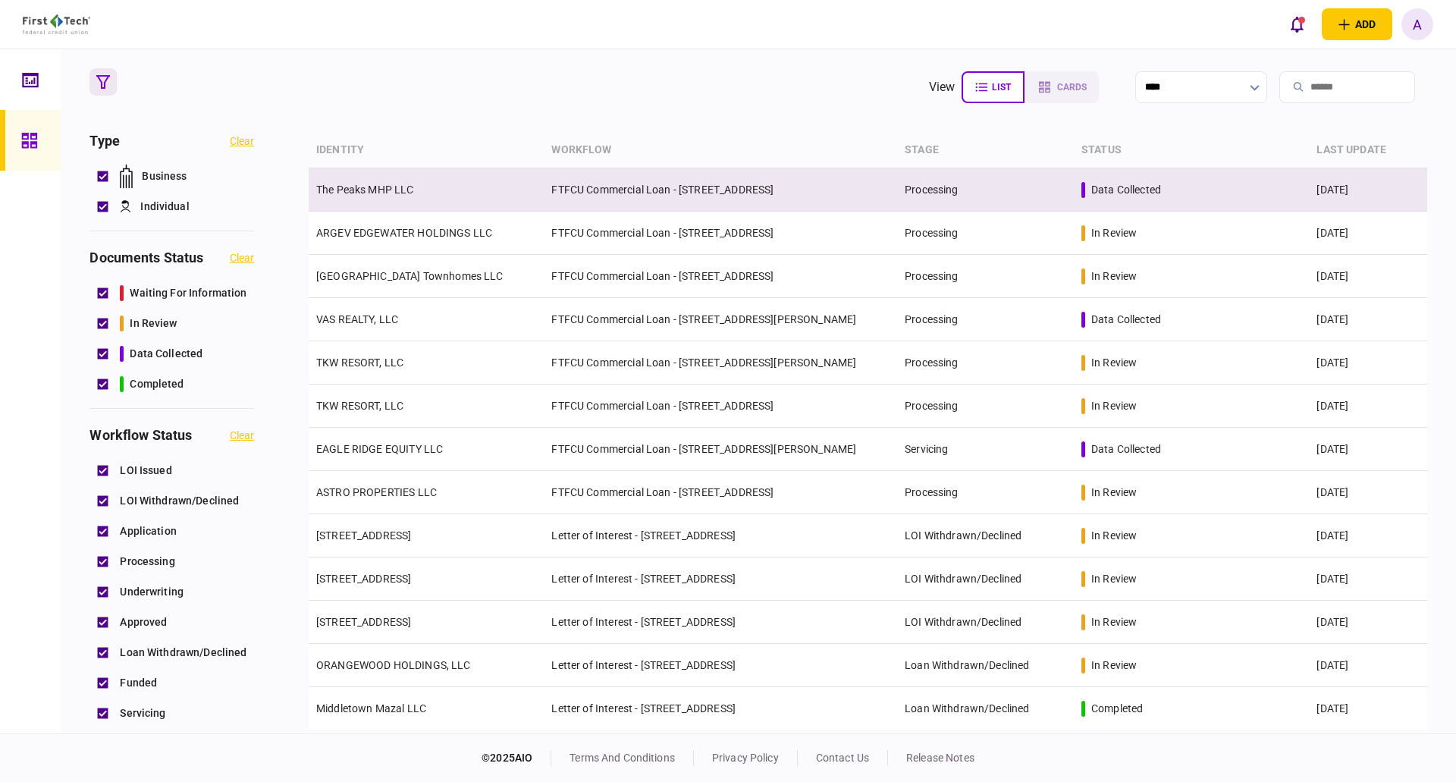
click at [366, 180] on td "The Peaks MHP LLC" at bounding box center [426, 189] width 235 height 43
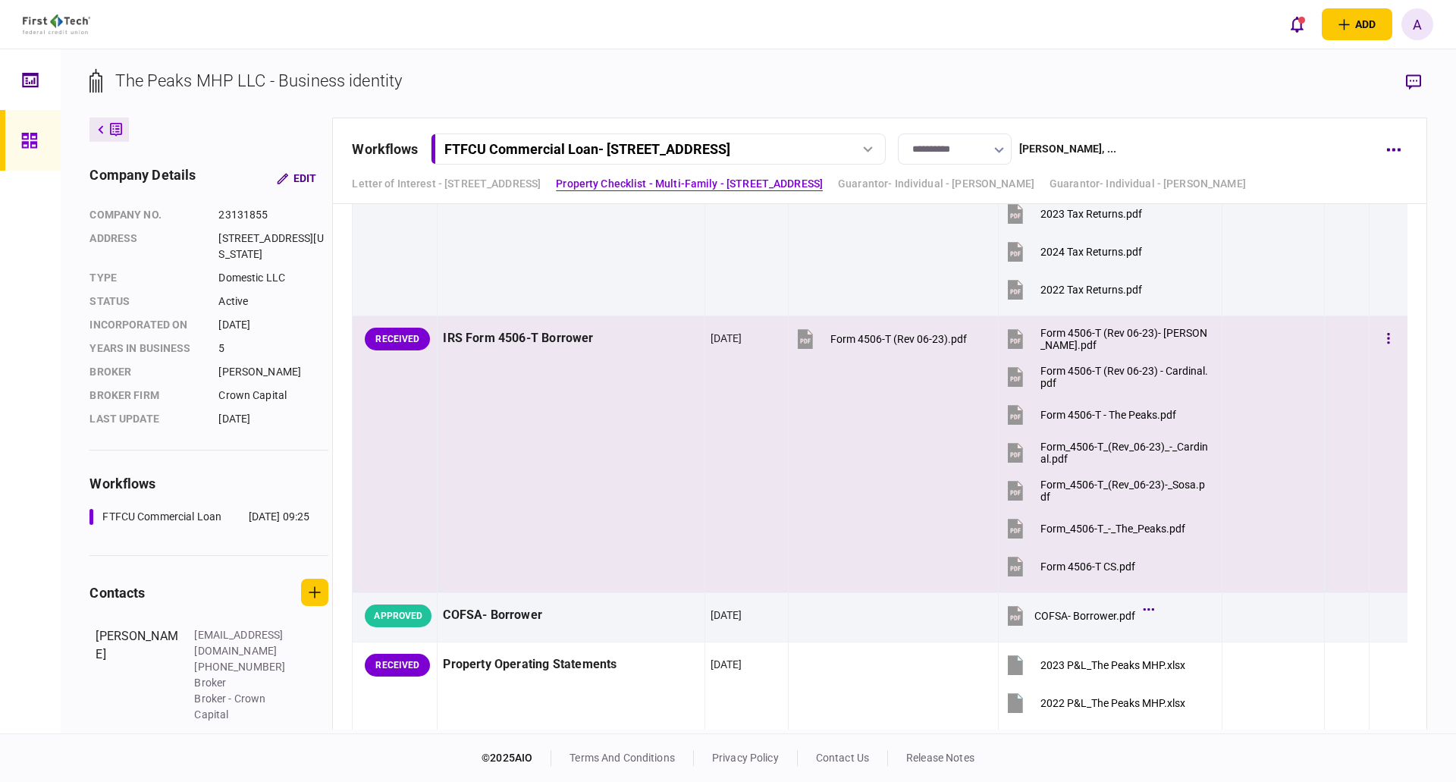
scroll to position [2503, 0]
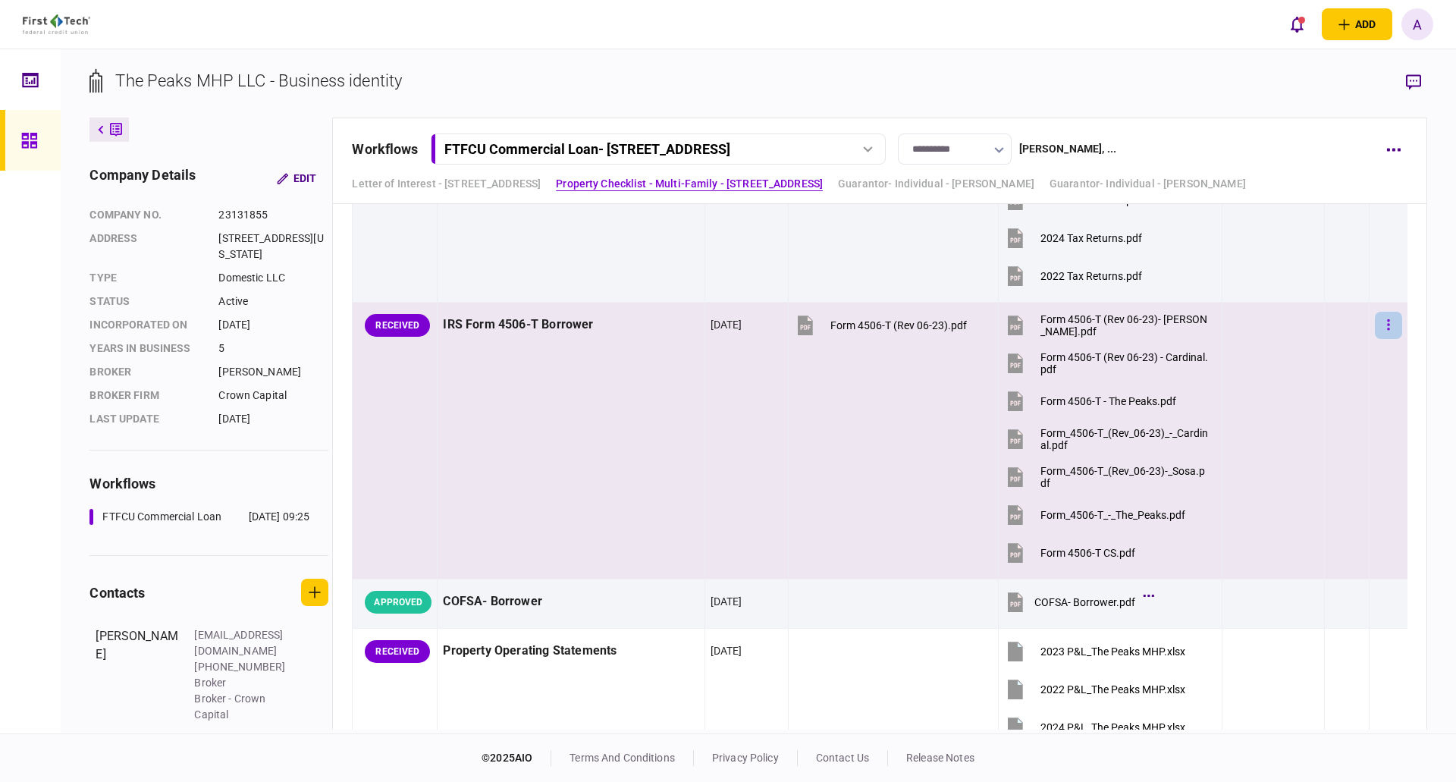
click at [1387, 325] on icon "button" at bounding box center [1388, 324] width 2 height 11
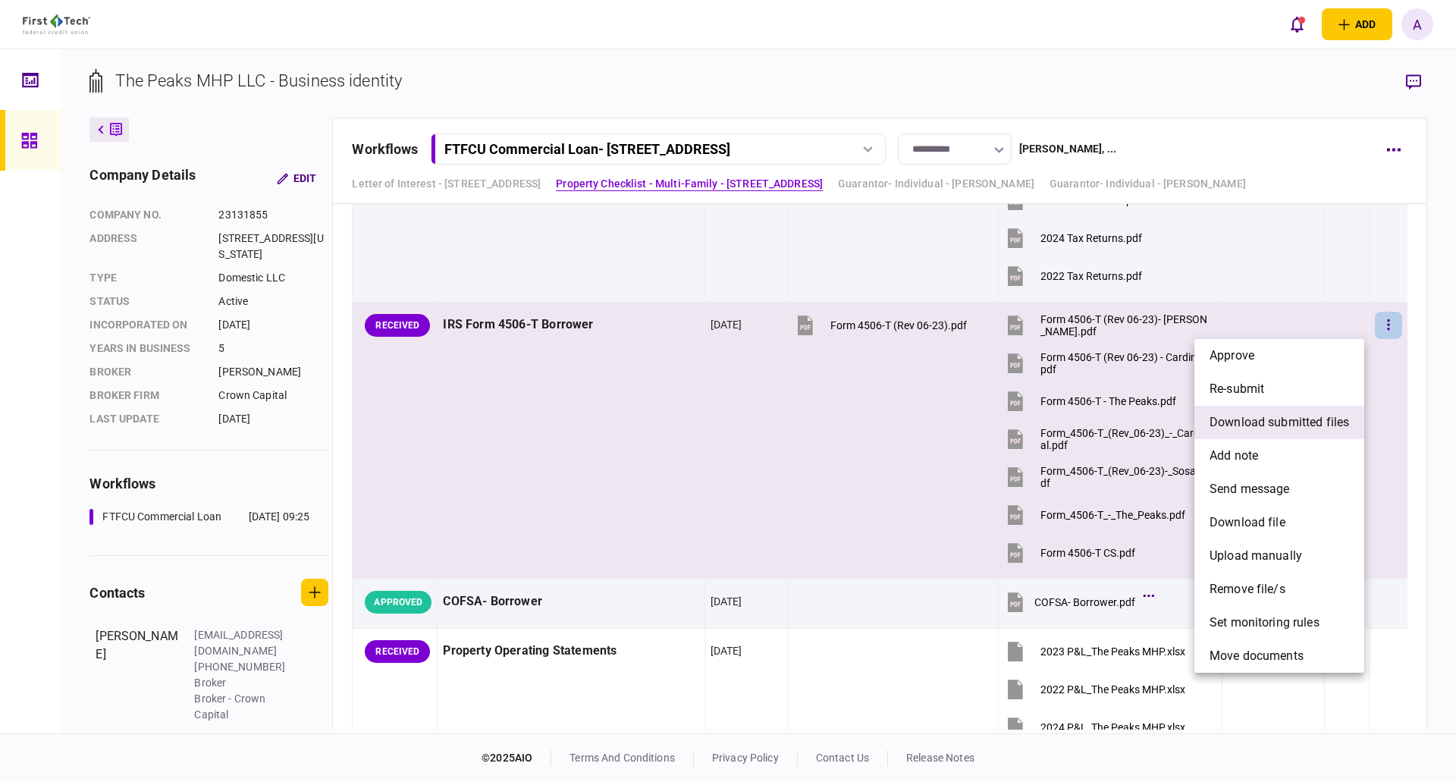
click at [1256, 424] on span "download submitted files" at bounding box center [1280, 422] width 140 height 18
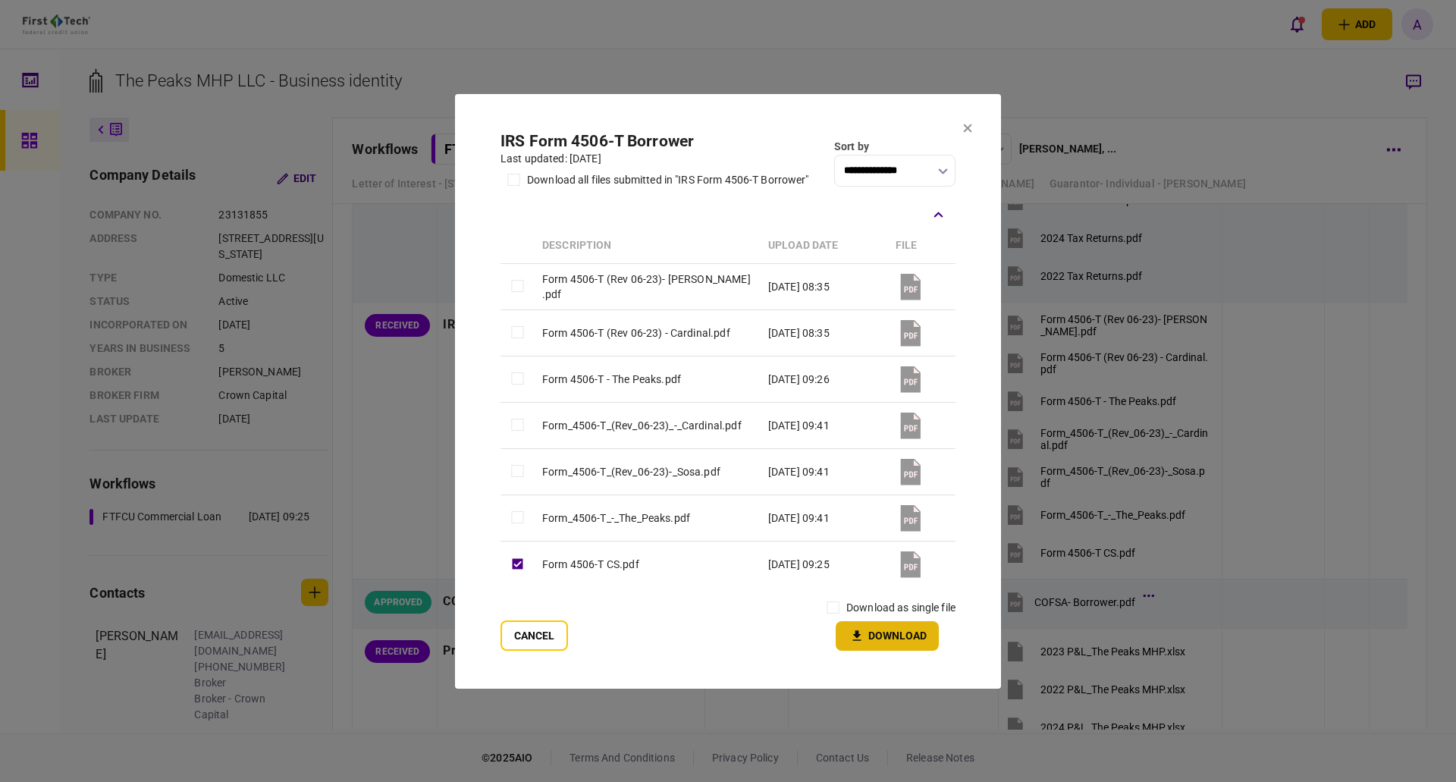
click at [900, 634] on button "Download" at bounding box center [887, 636] width 103 height 30
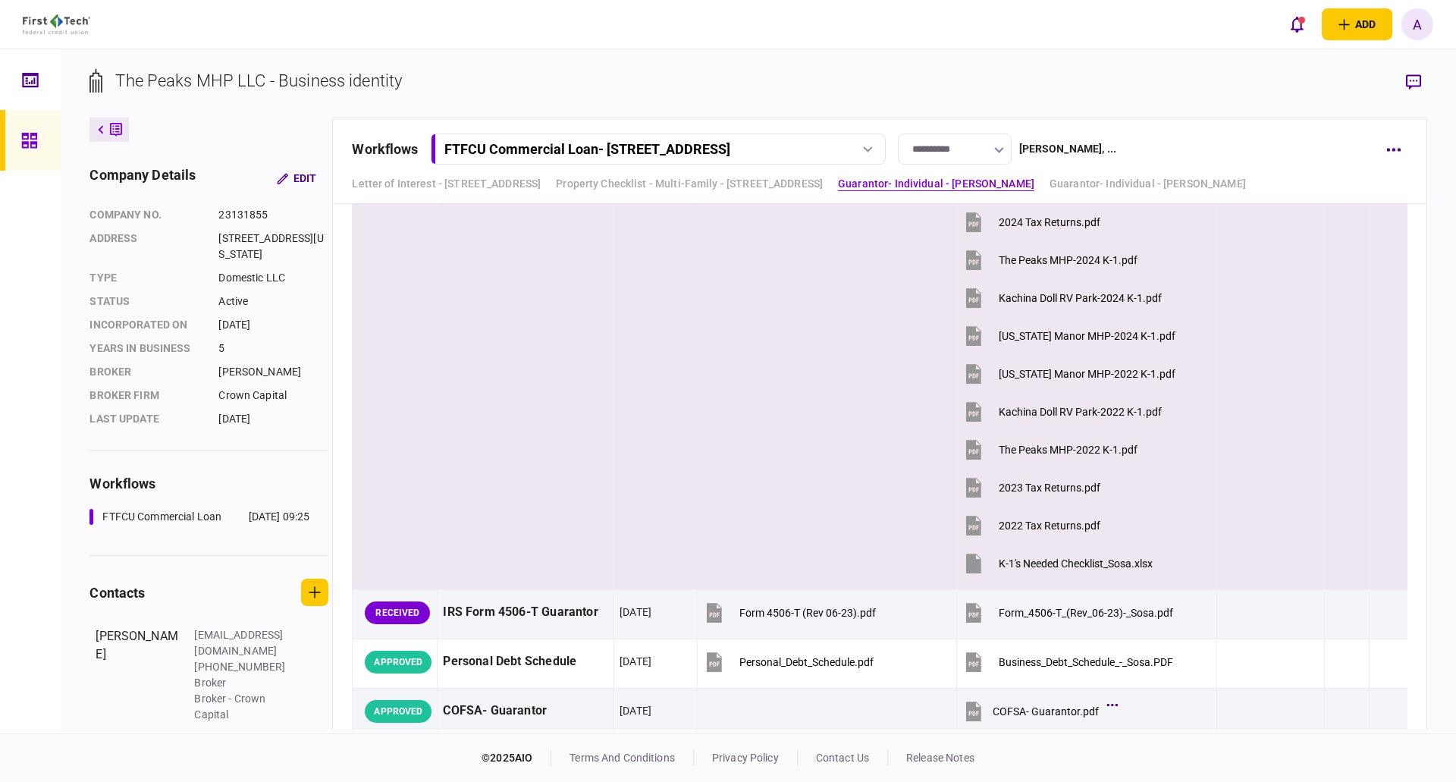
scroll to position [4152, 0]
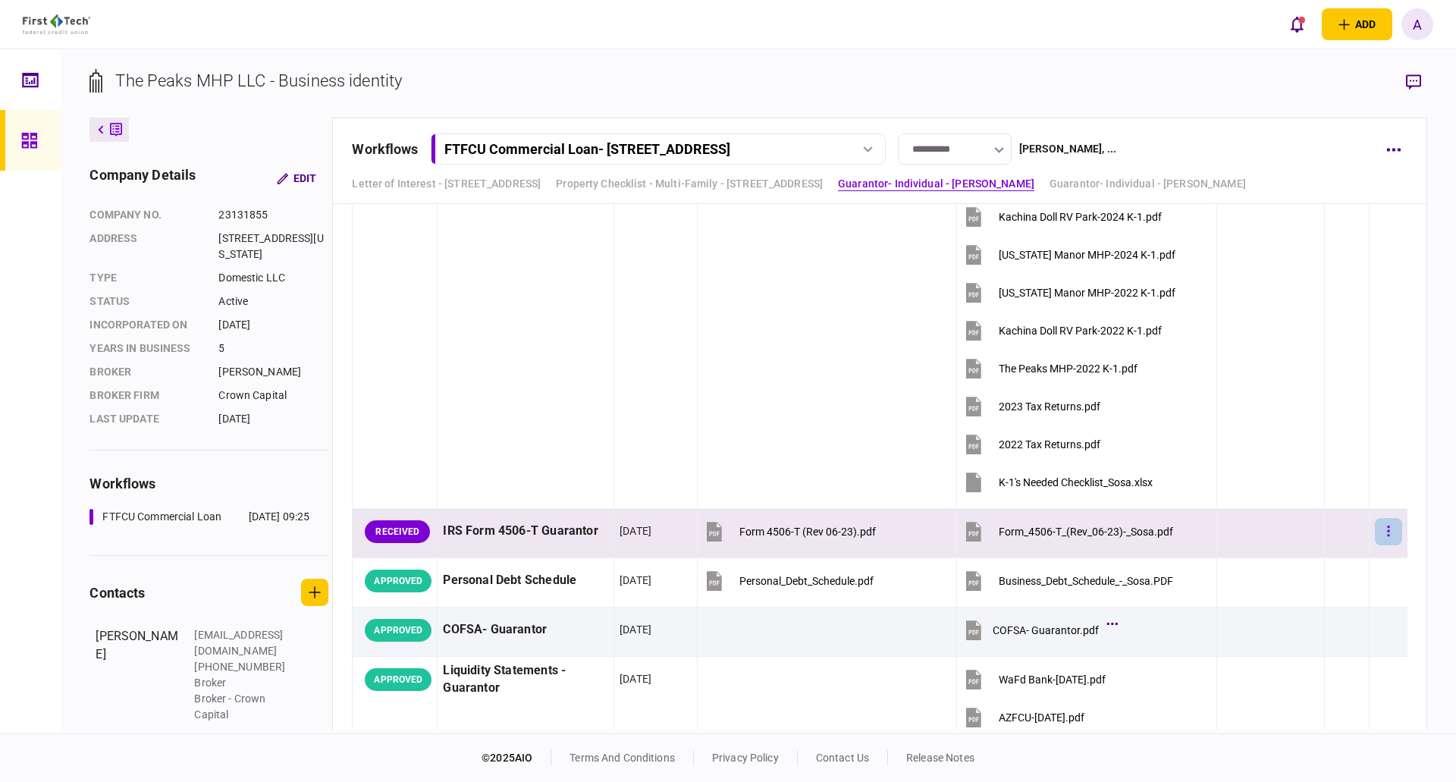
click at [1387, 533] on icon "button" at bounding box center [1388, 531] width 3 height 14
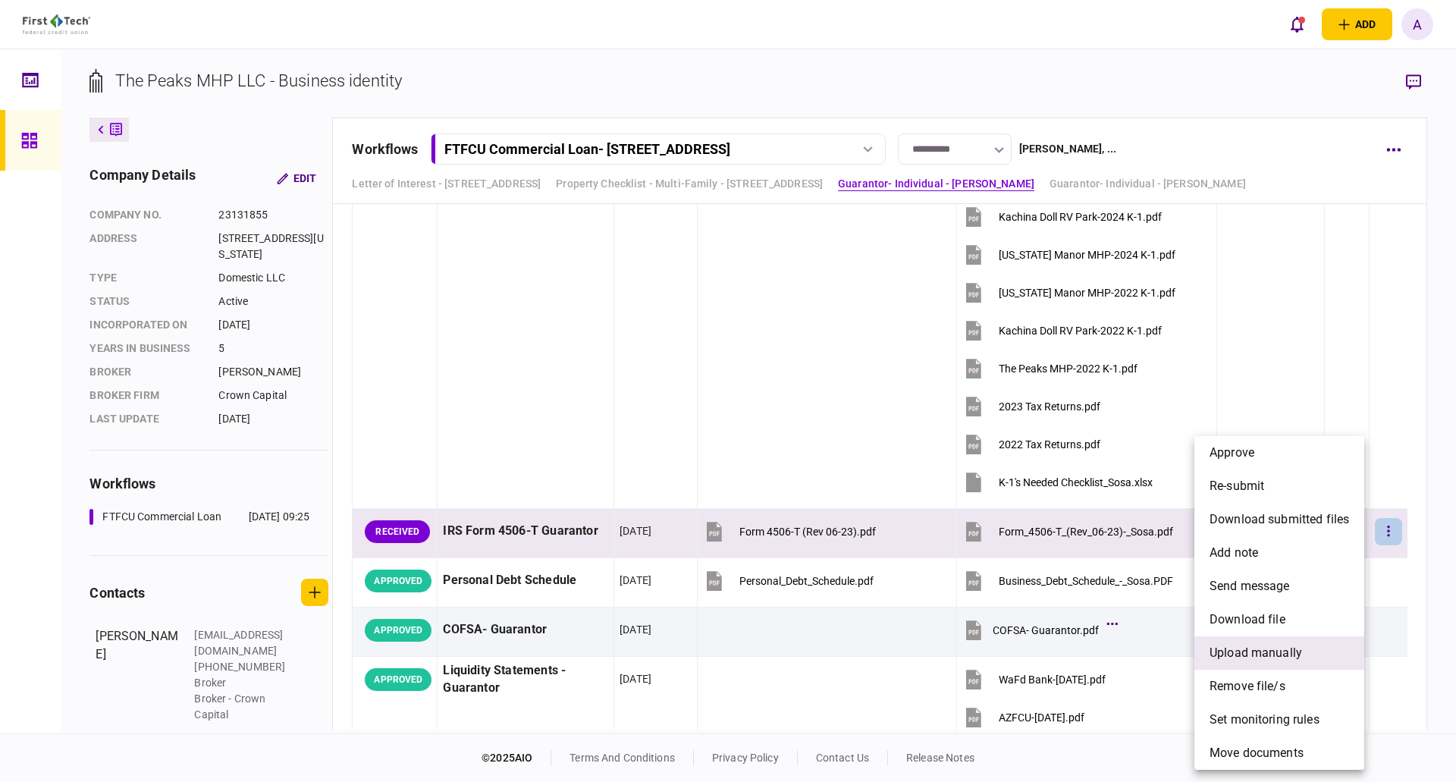
click at [1257, 652] on span "upload manually" at bounding box center [1256, 653] width 93 height 18
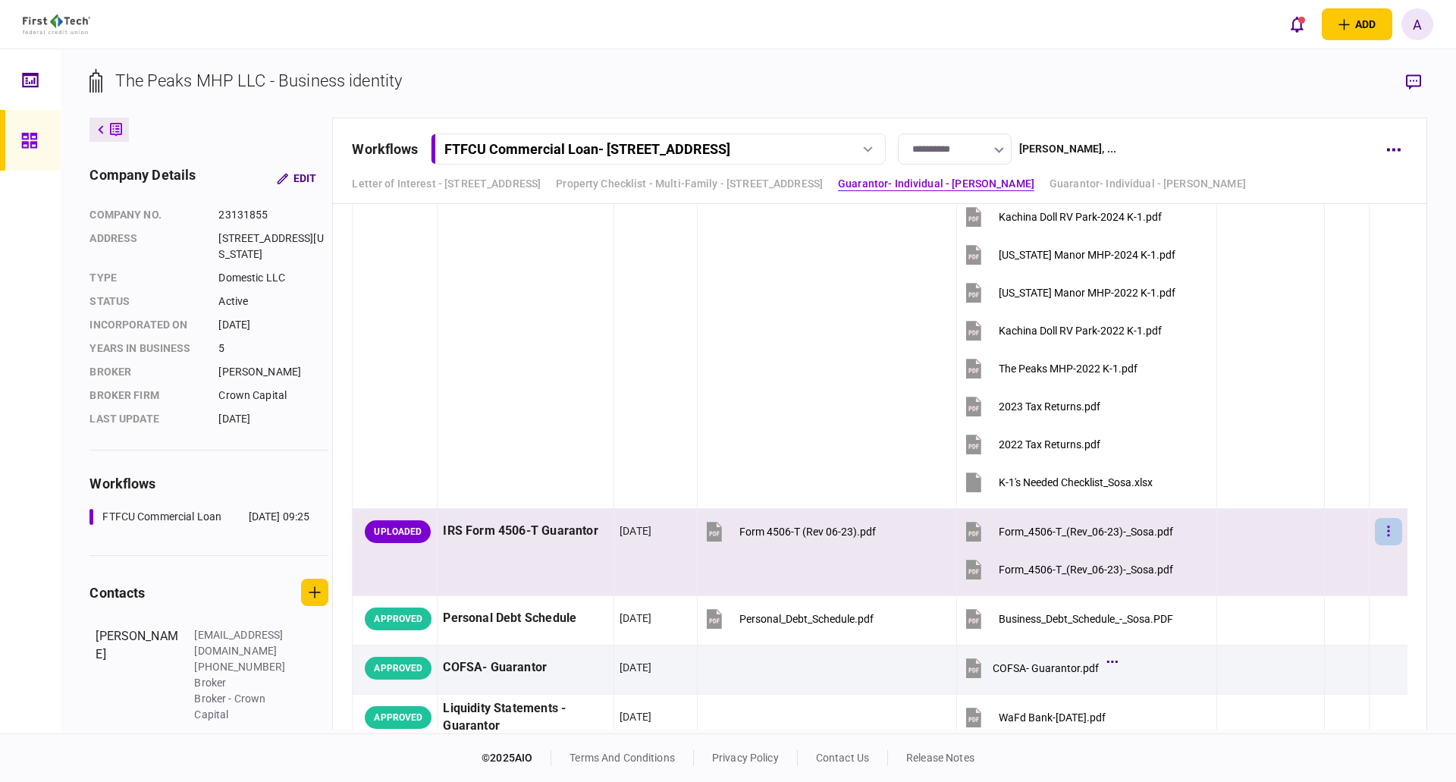
click at [1380, 531] on button "button" at bounding box center [1388, 531] width 27 height 27
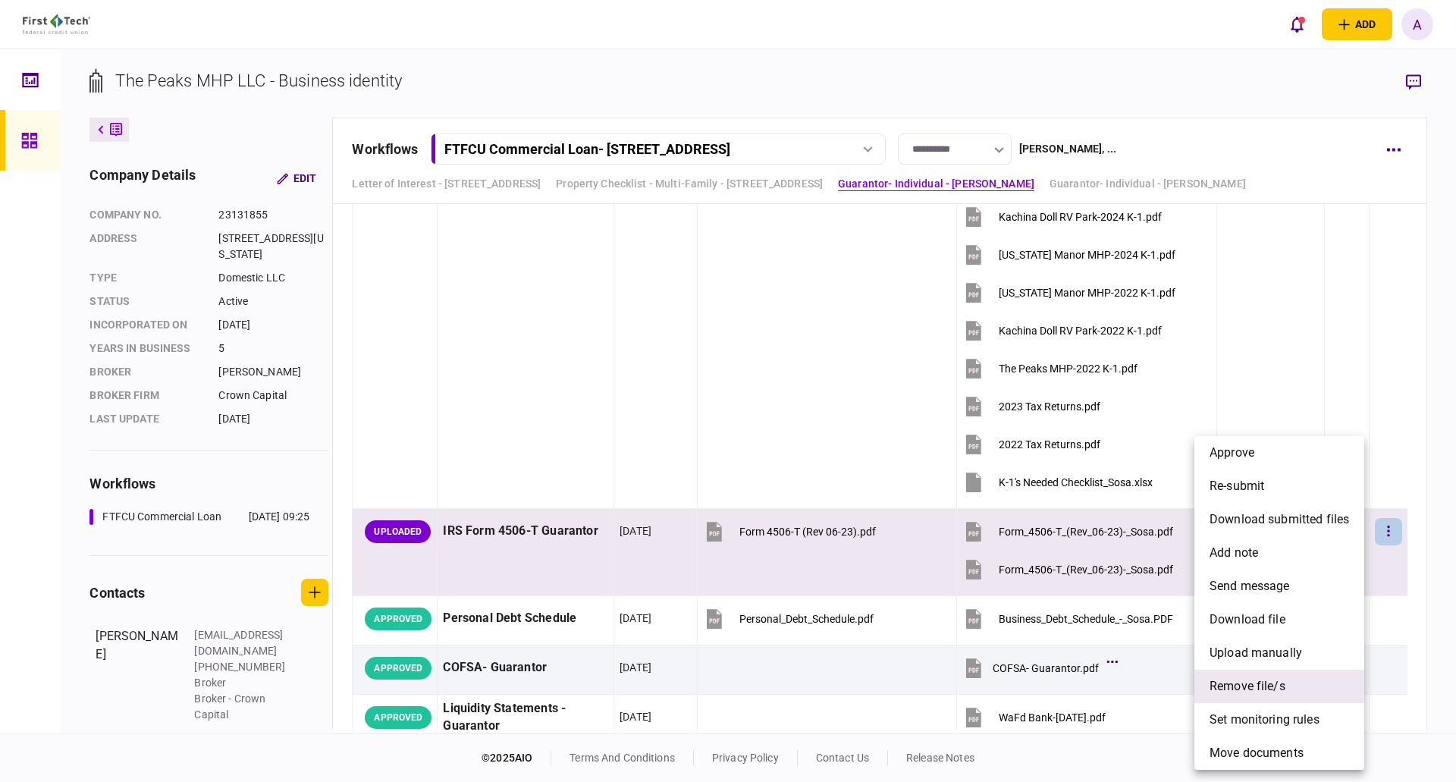
click at [1261, 688] on span "remove file/s" at bounding box center [1248, 686] width 76 height 18
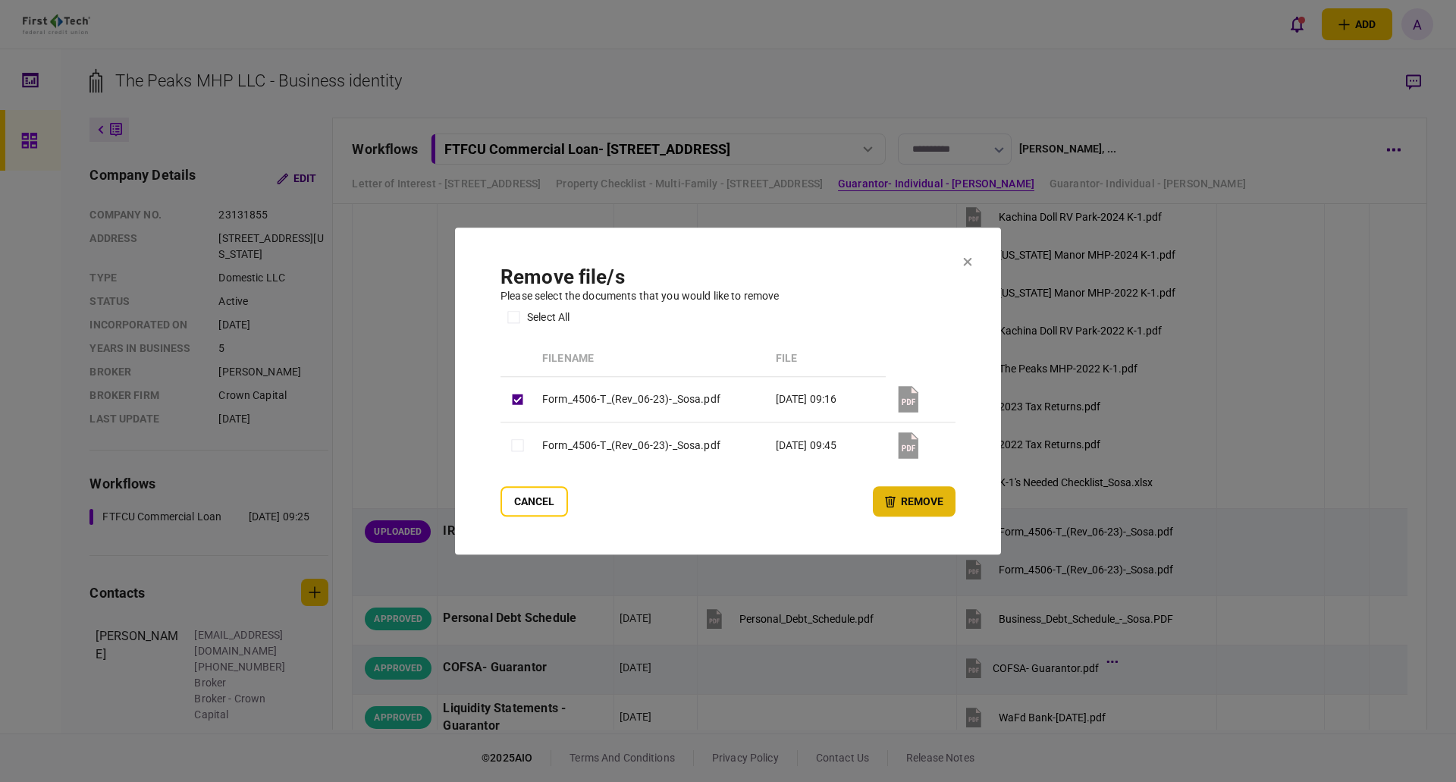
click at [930, 501] on button "remove" at bounding box center [914, 501] width 83 height 30
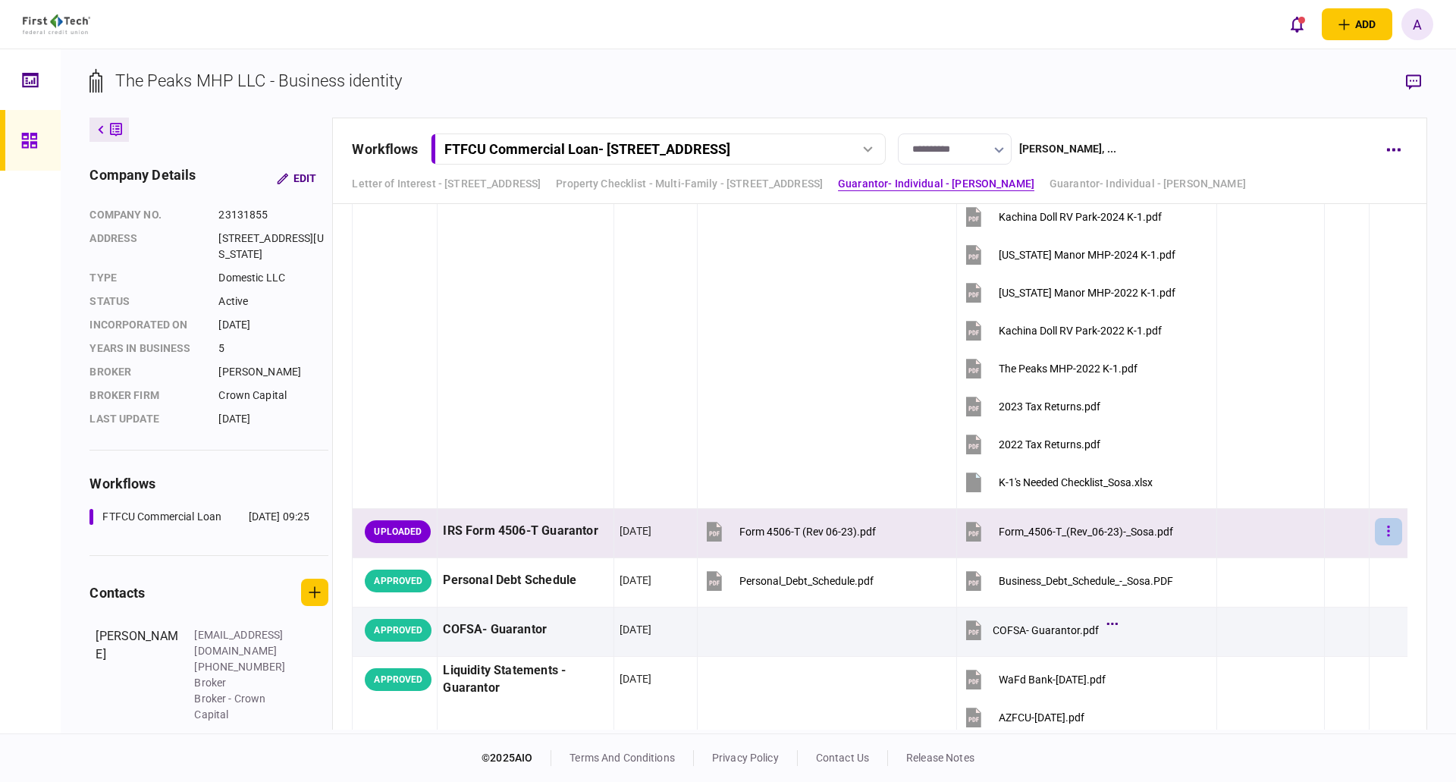
click at [1375, 530] on button "button" at bounding box center [1388, 531] width 27 height 27
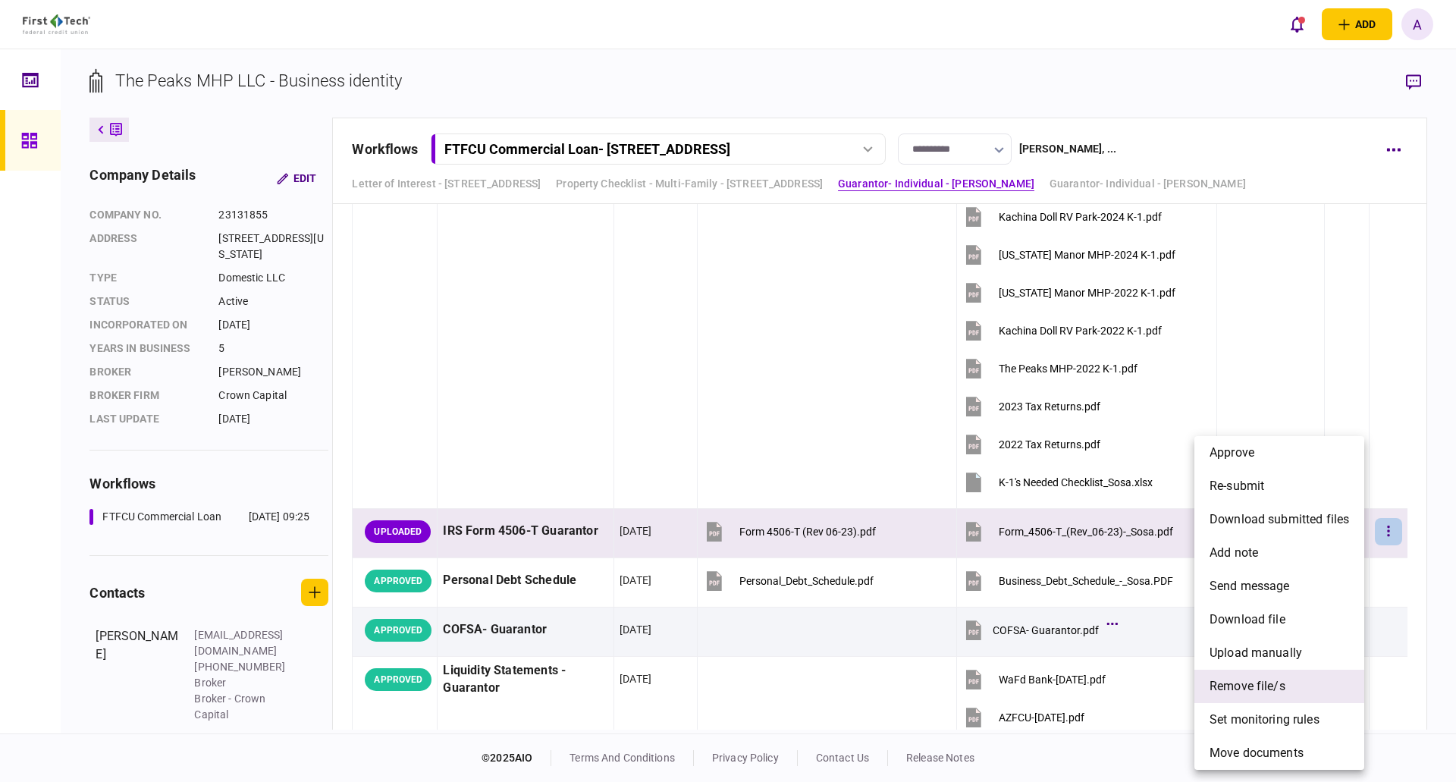
click at [1261, 684] on span "remove file/s" at bounding box center [1248, 686] width 76 height 18
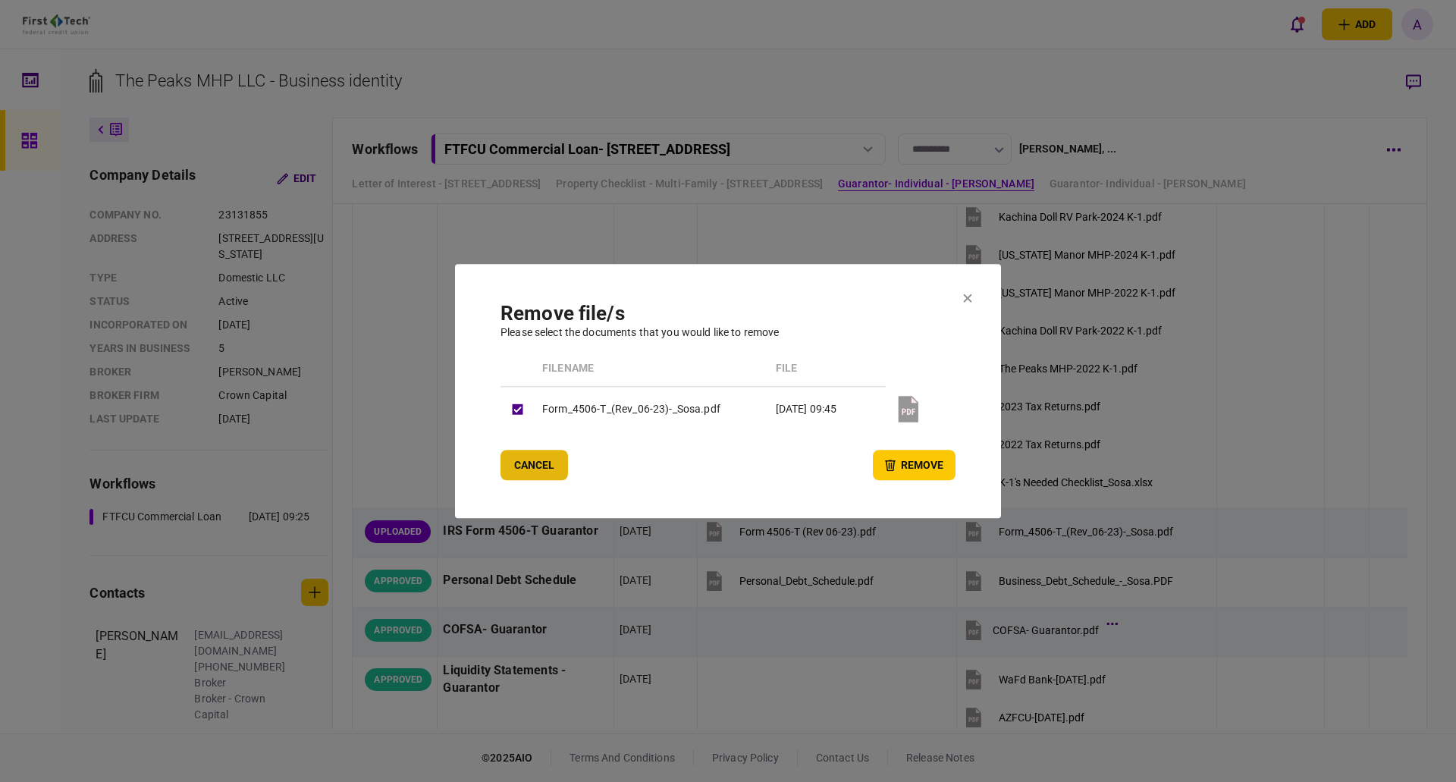
click at [546, 466] on button "Cancel" at bounding box center [535, 465] width 68 height 30
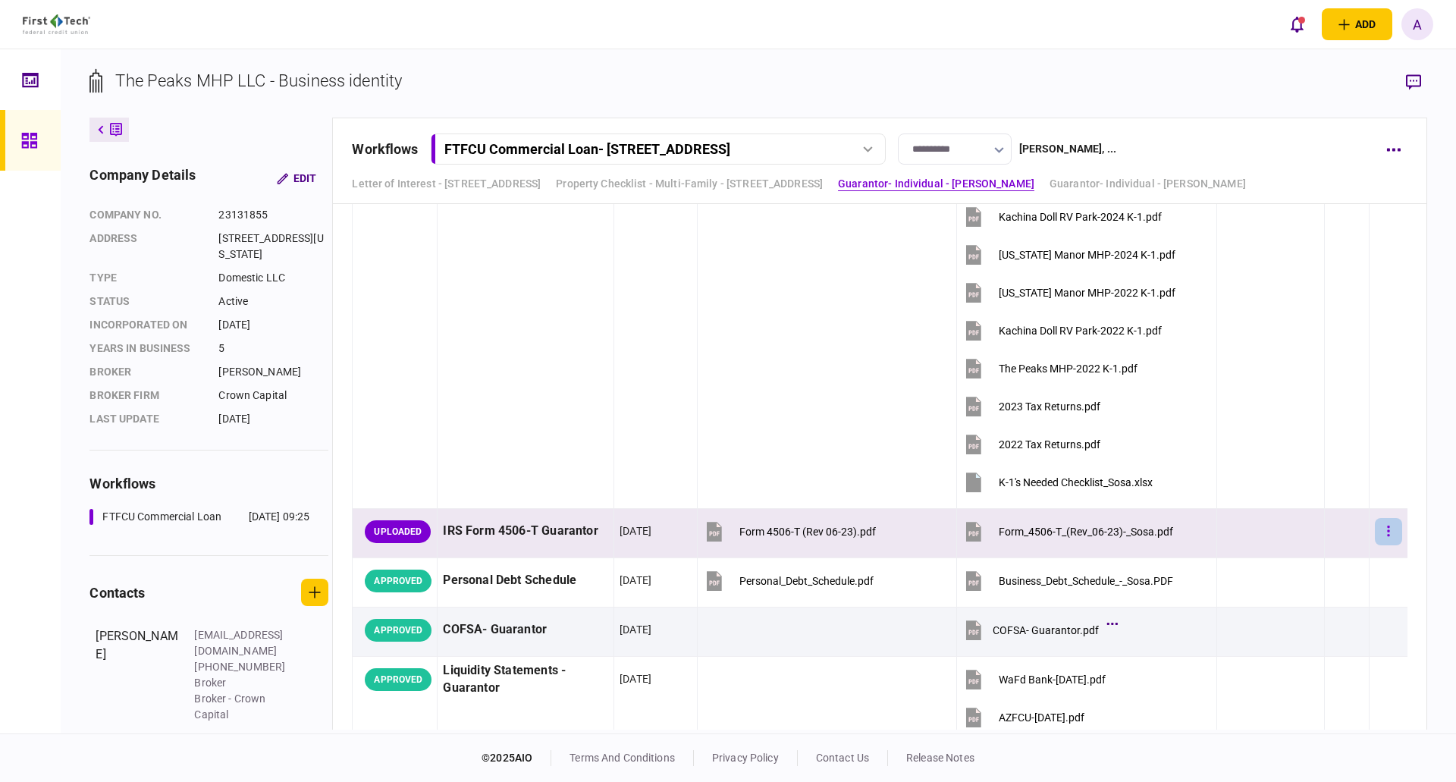
click at [1387, 531] on icon "button" at bounding box center [1388, 531] width 2 height 11
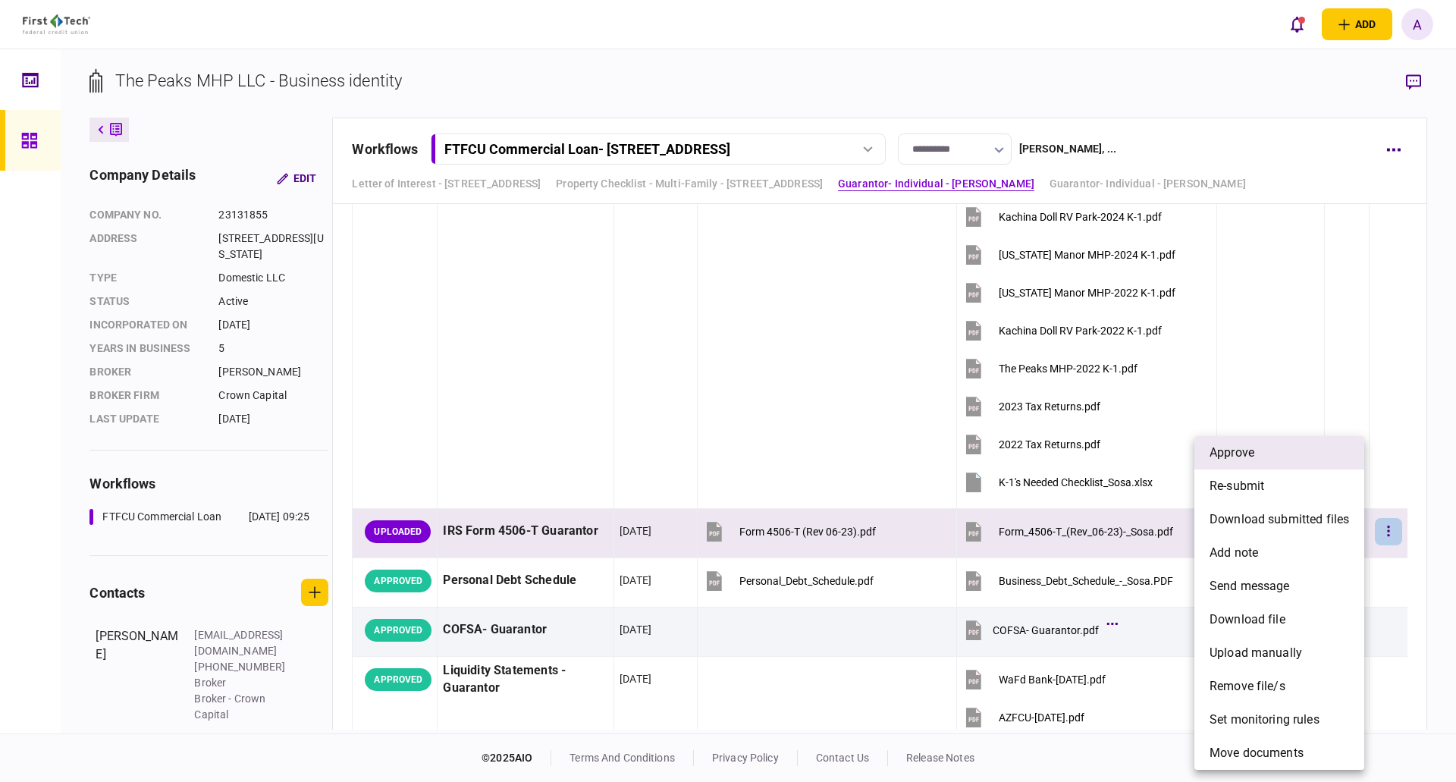
click at [1241, 451] on span "approve" at bounding box center [1232, 453] width 45 height 18
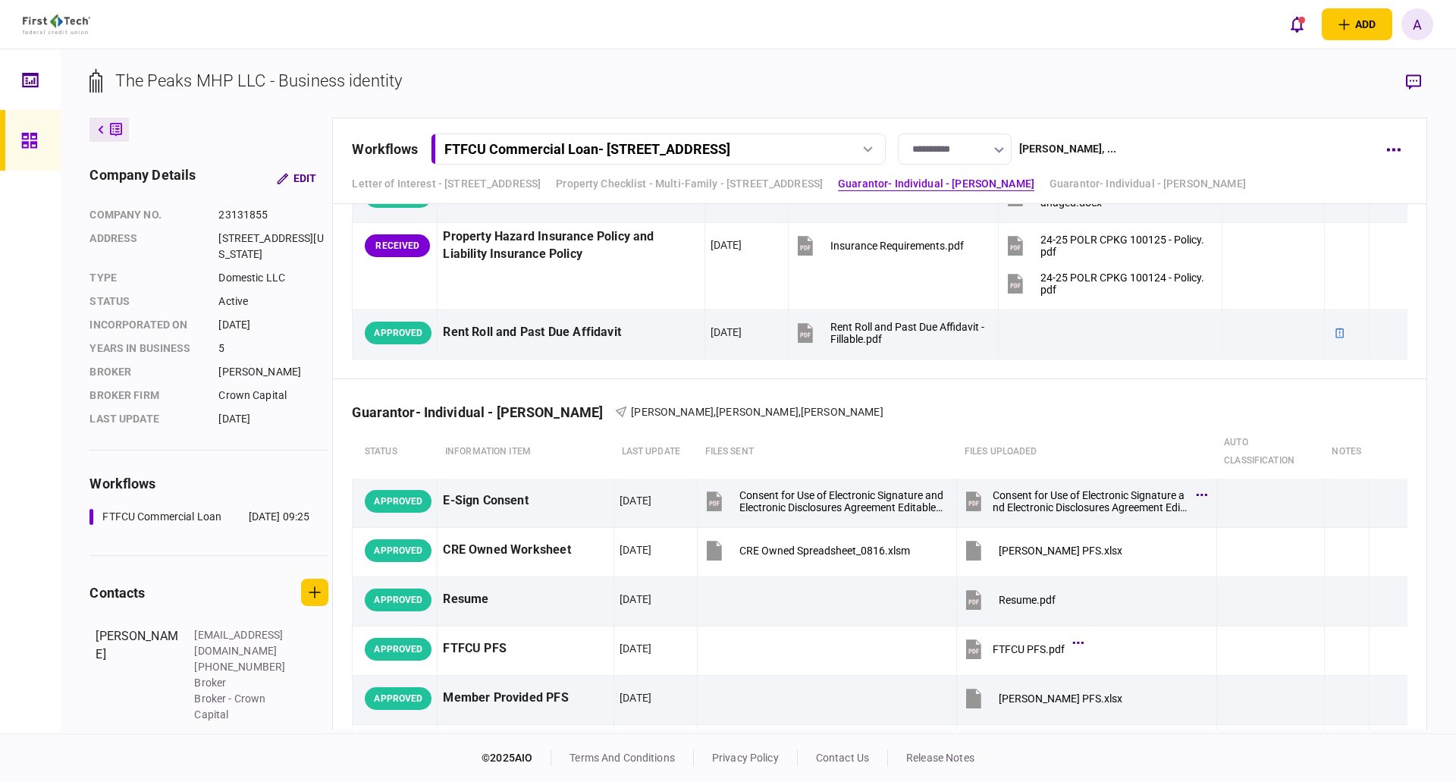
scroll to position [3318, 0]
